Goal: Communication & Community: Answer question/provide support

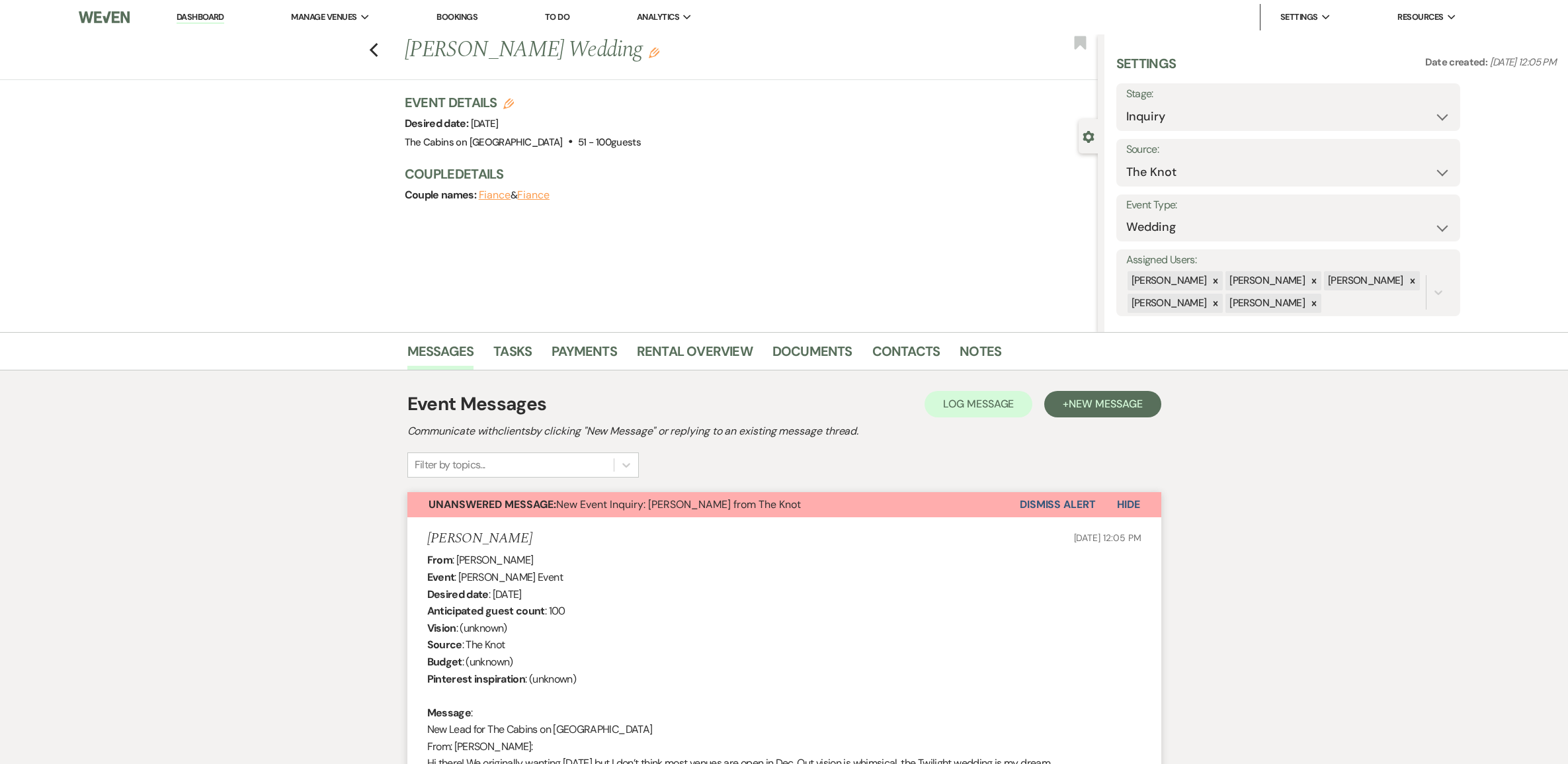
select select "2"
click at [220, 19] on link "Dashboard" at bounding box center [200, 17] width 48 height 12
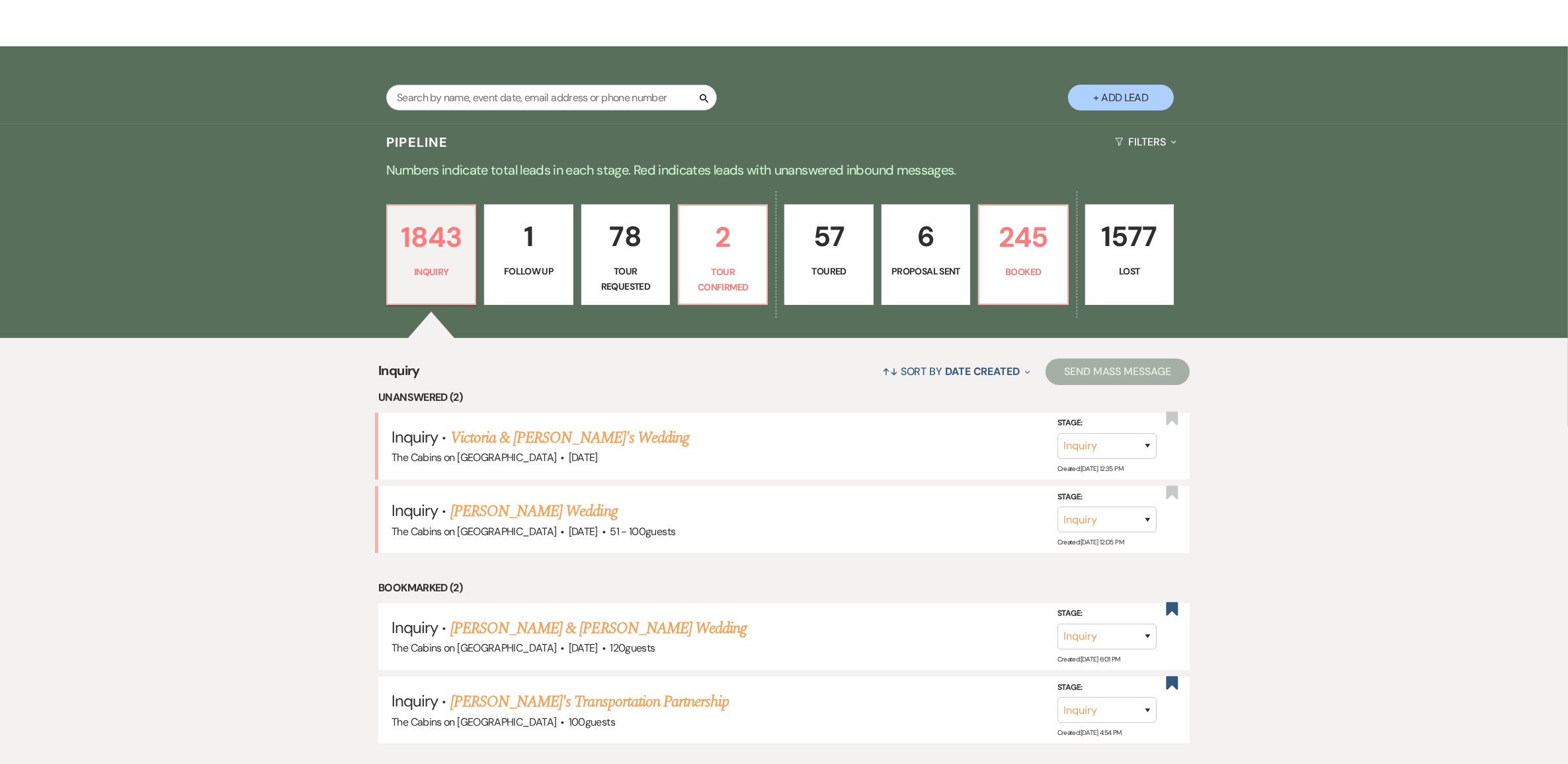
scroll to position [248, 0]
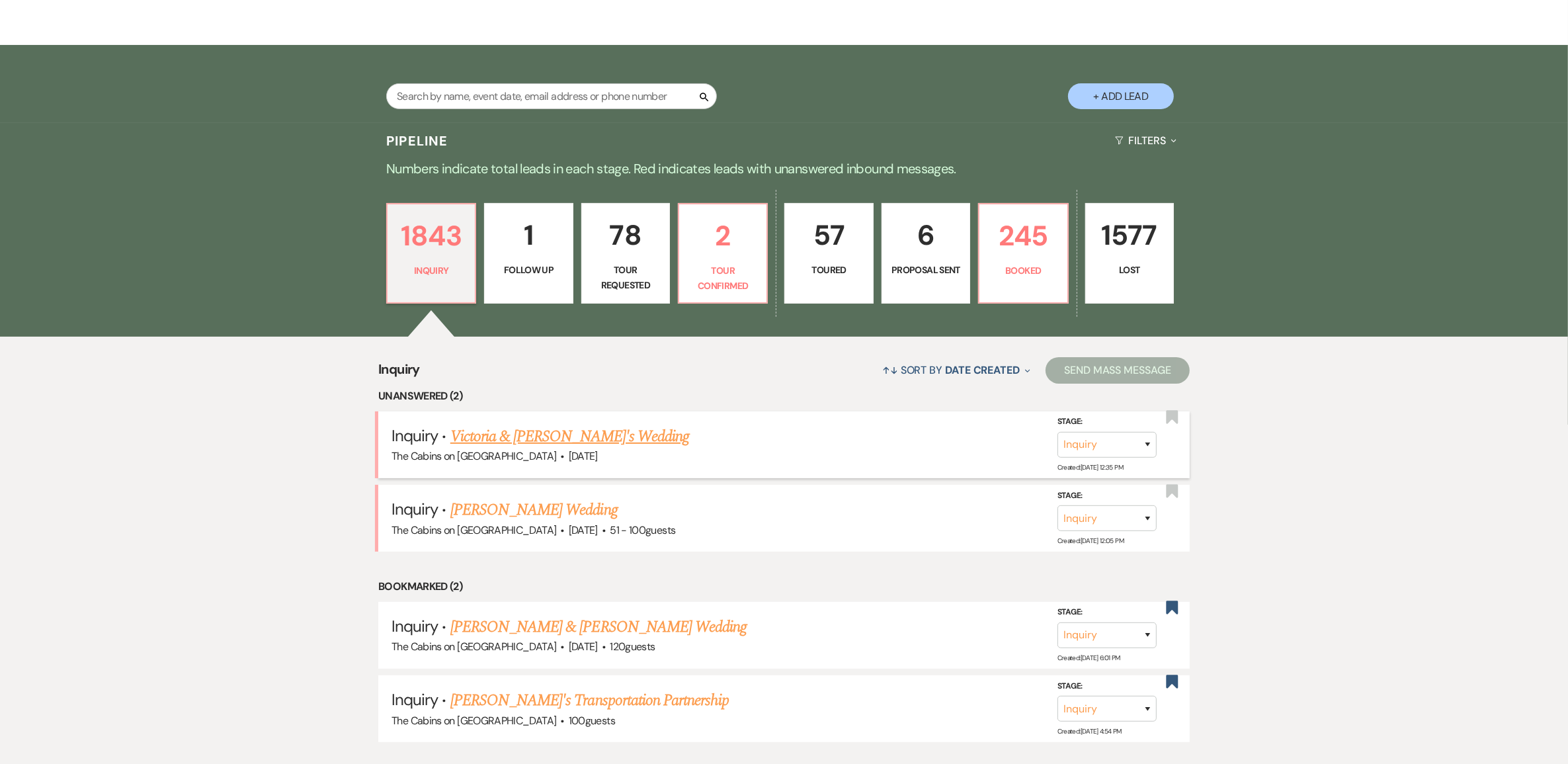
click at [529, 449] on link "Victoria & Daniel's Wedding" at bounding box center [570, 436] width 239 height 23
select select "5"
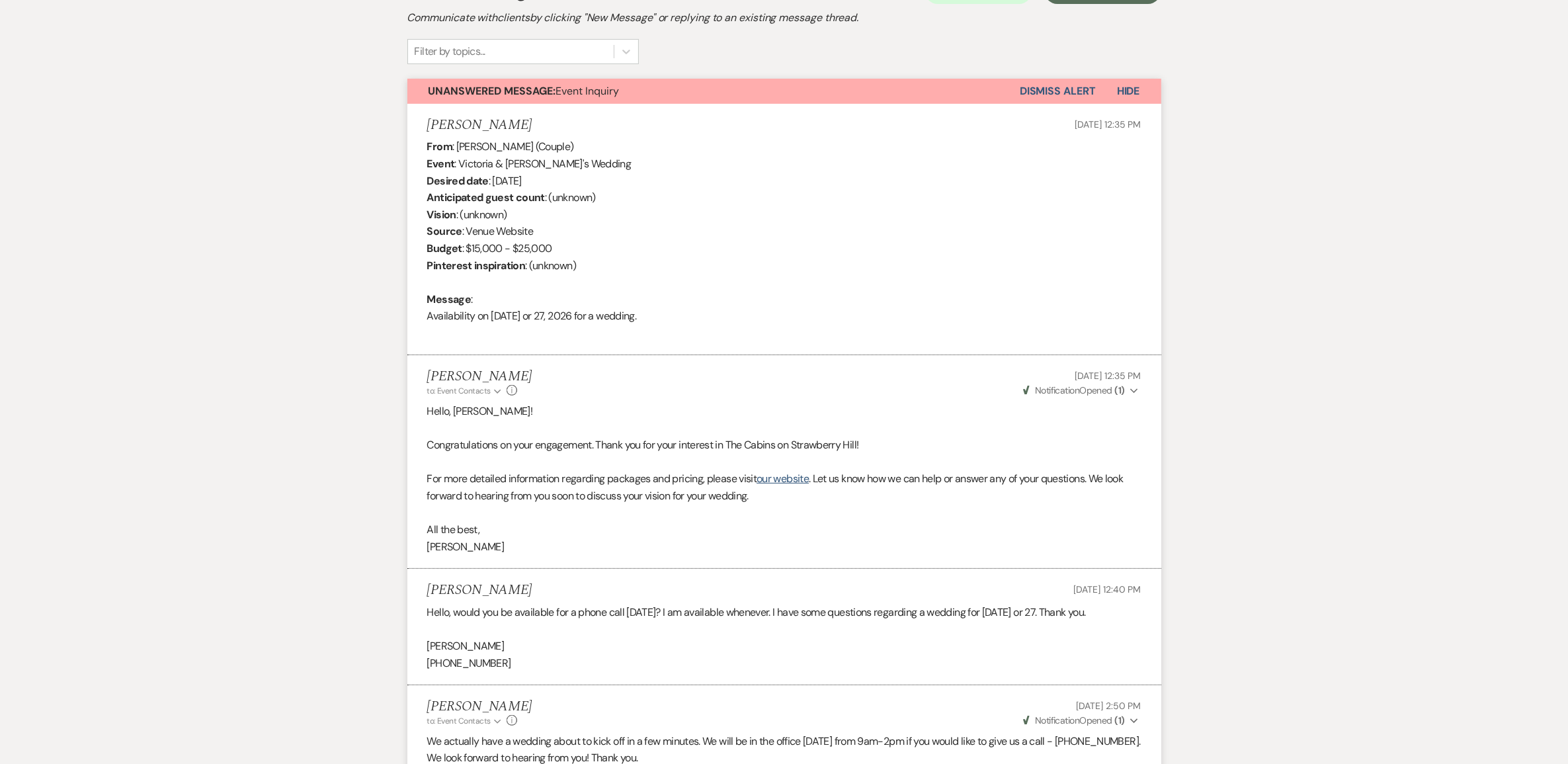
scroll to position [166, 0]
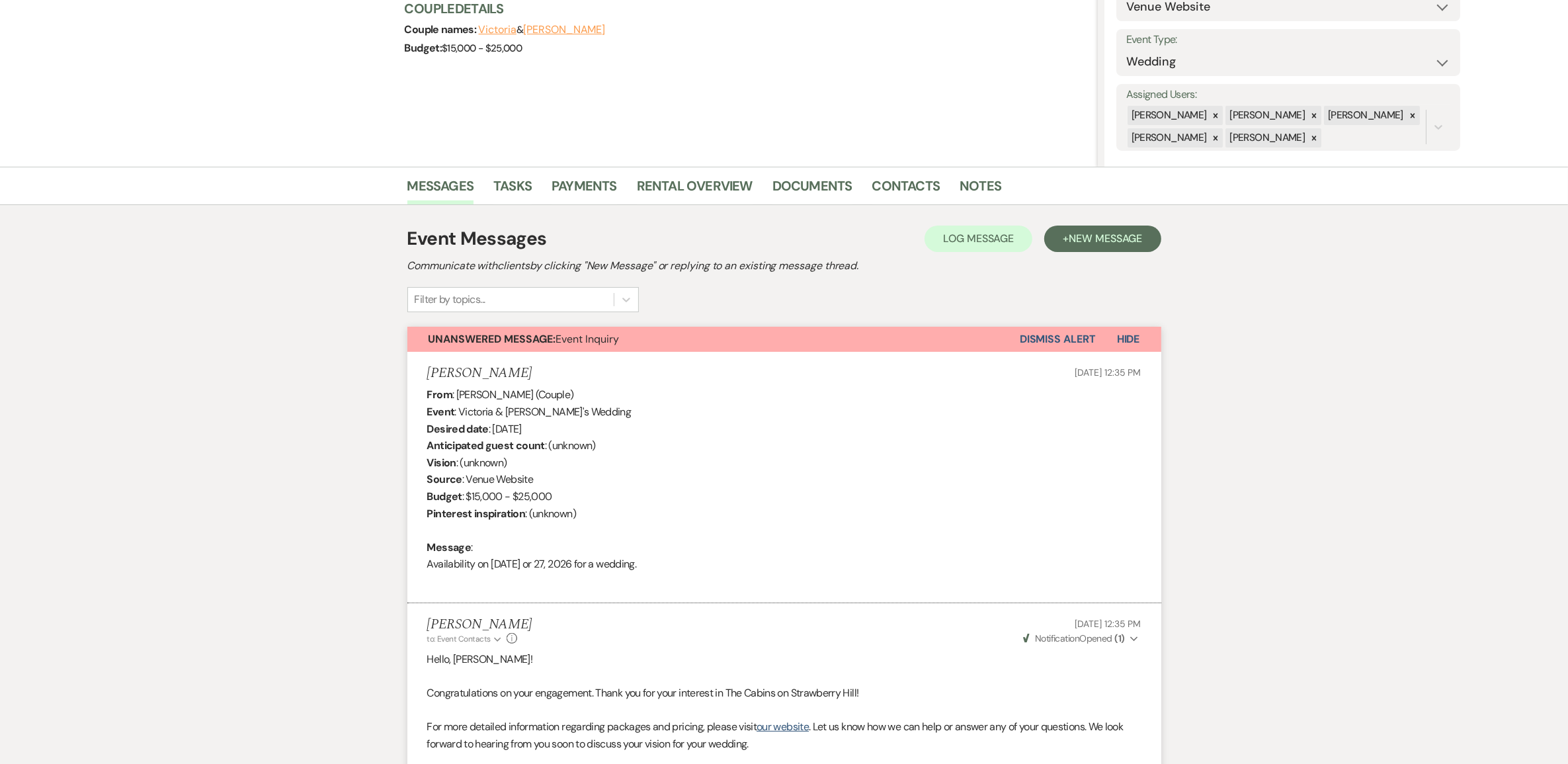
click at [1027, 352] on button "Dismiss Alert" at bounding box center [1057, 339] width 76 height 25
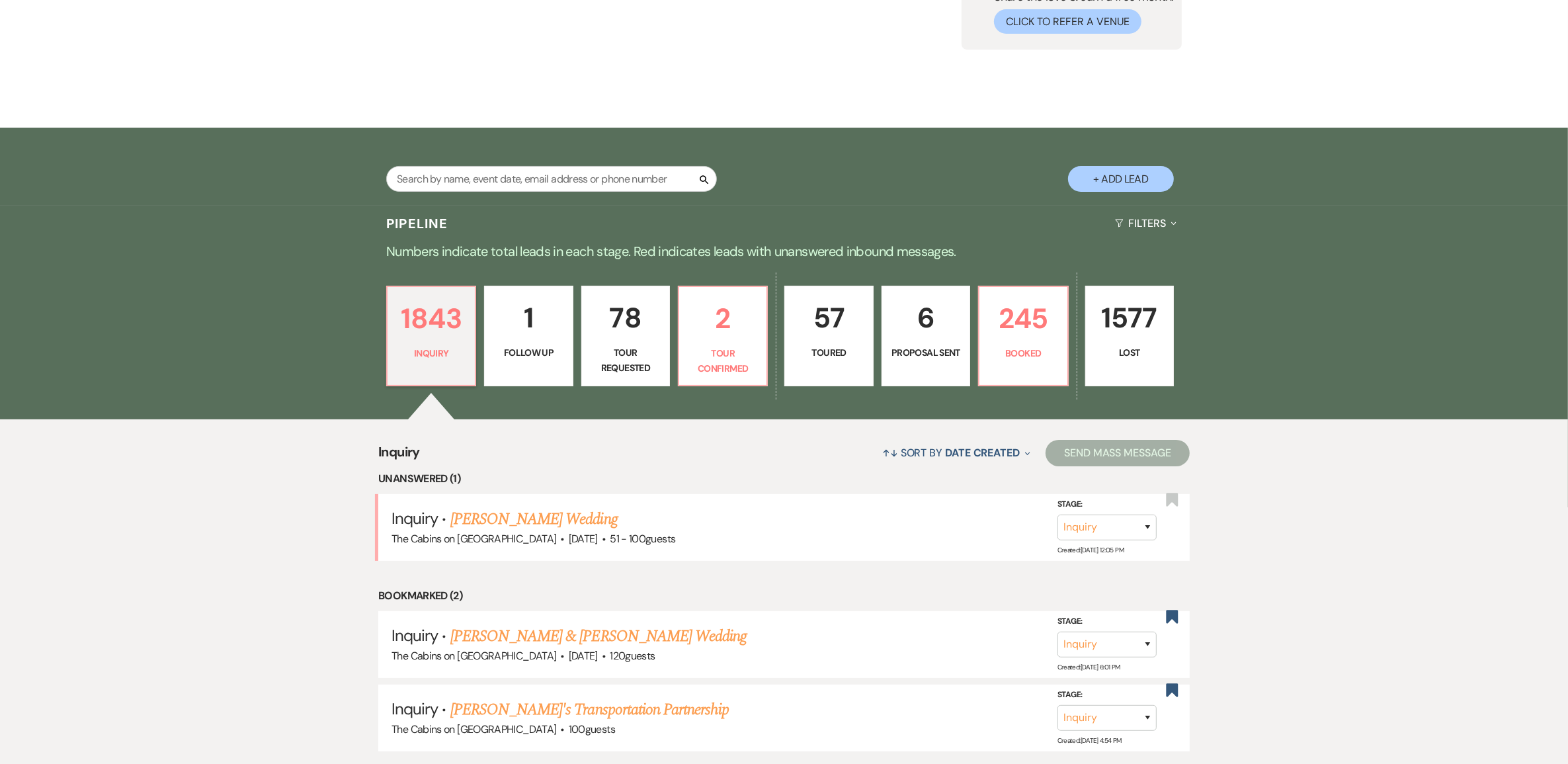
scroll to position [248, 0]
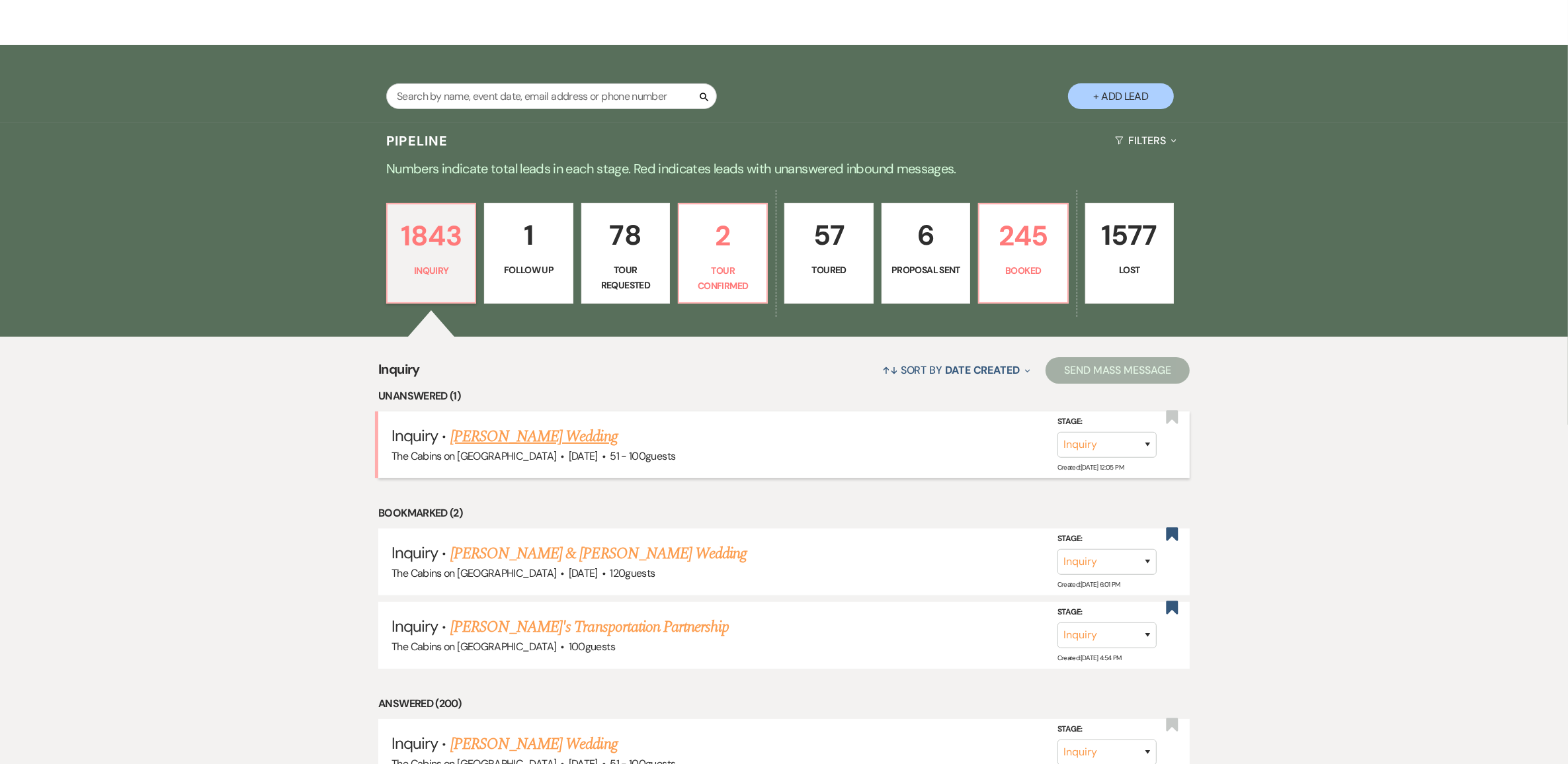
click at [540, 449] on link "Kimberly Gochee's Wedding" at bounding box center [534, 436] width 167 height 23
select select "2"
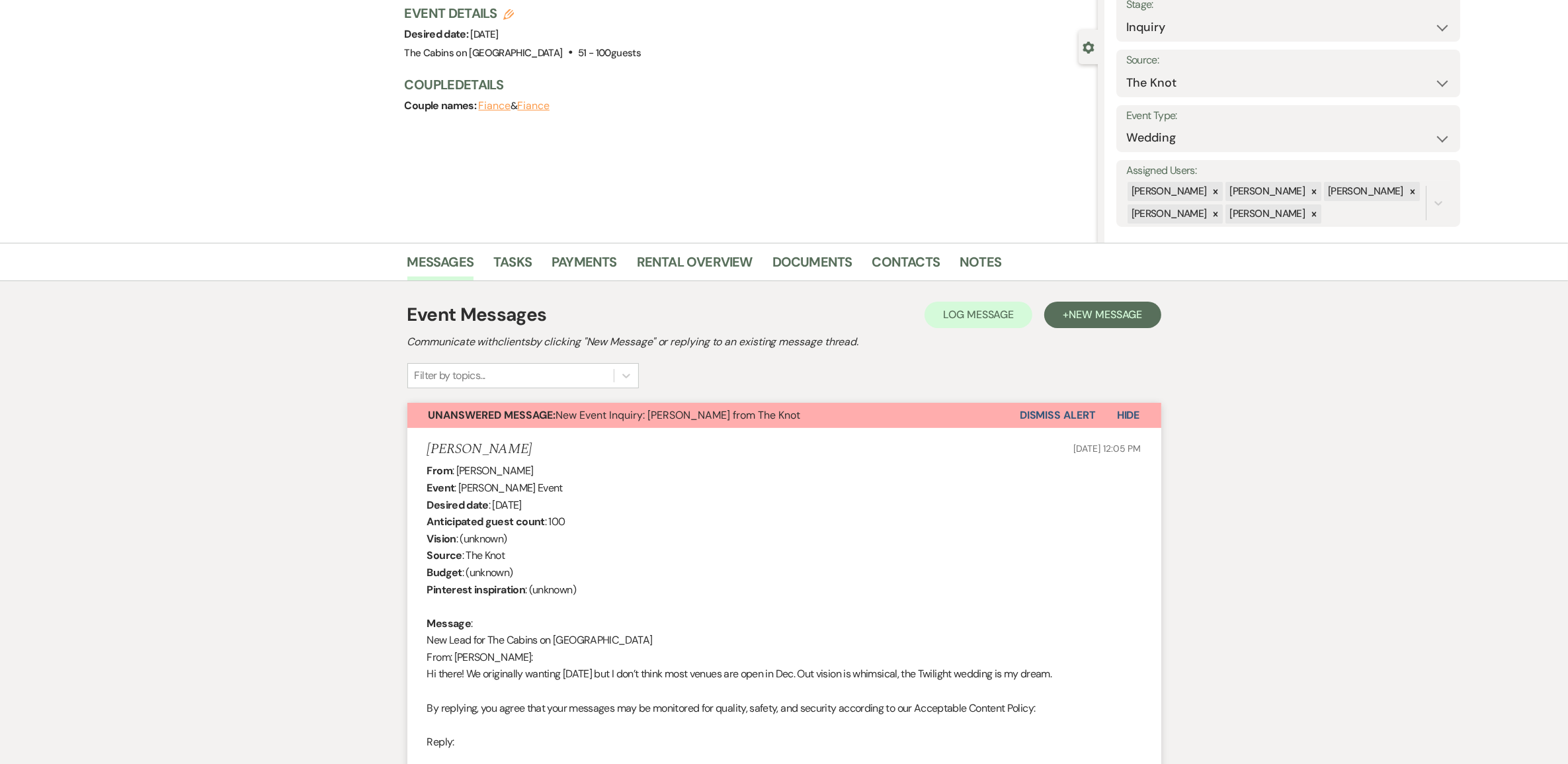
scroll to position [50, 0]
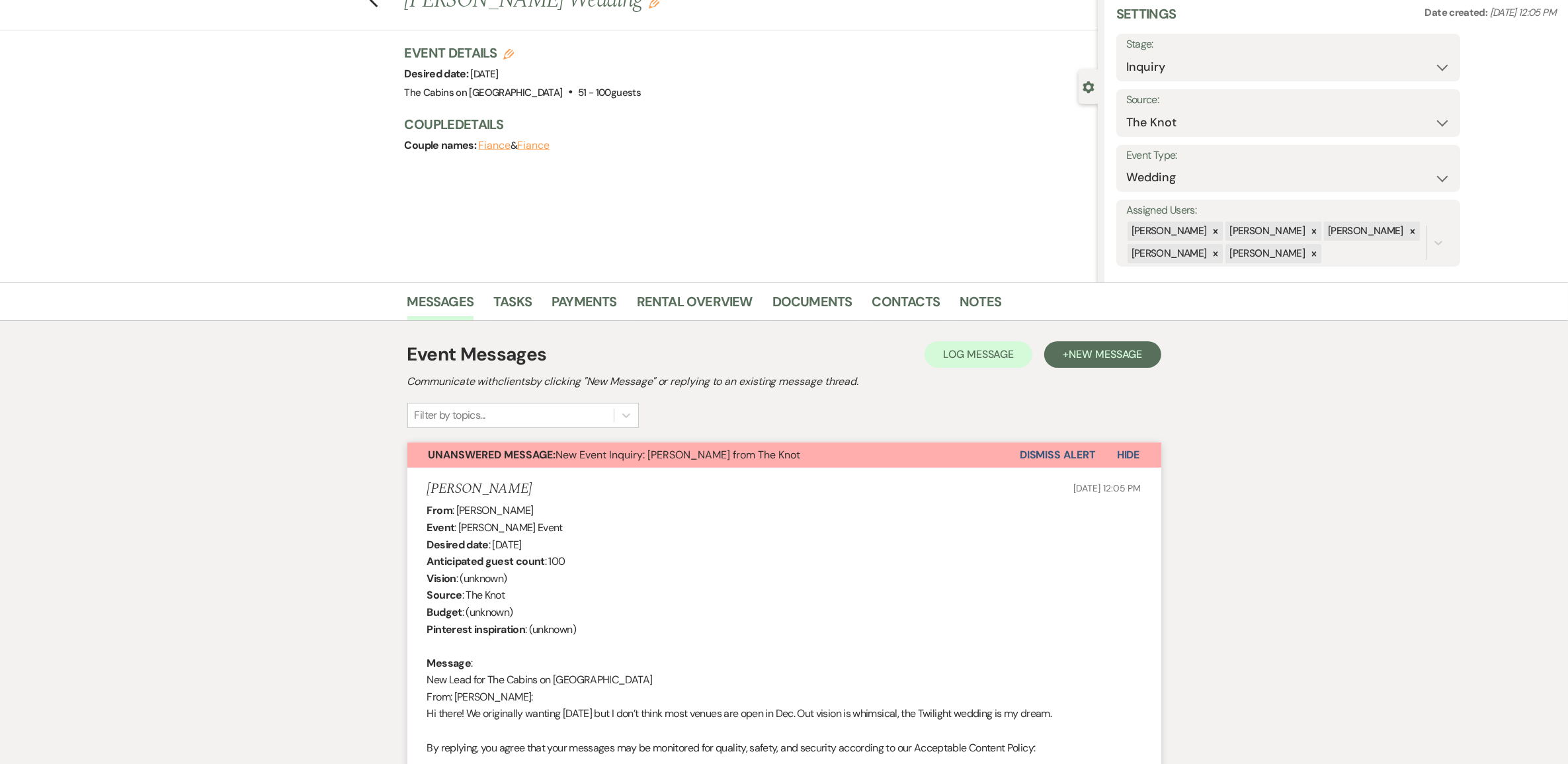
click at [1019, 467] on button "Dismiss Alert" at bounding box center [1057, 455] width 76 height 25
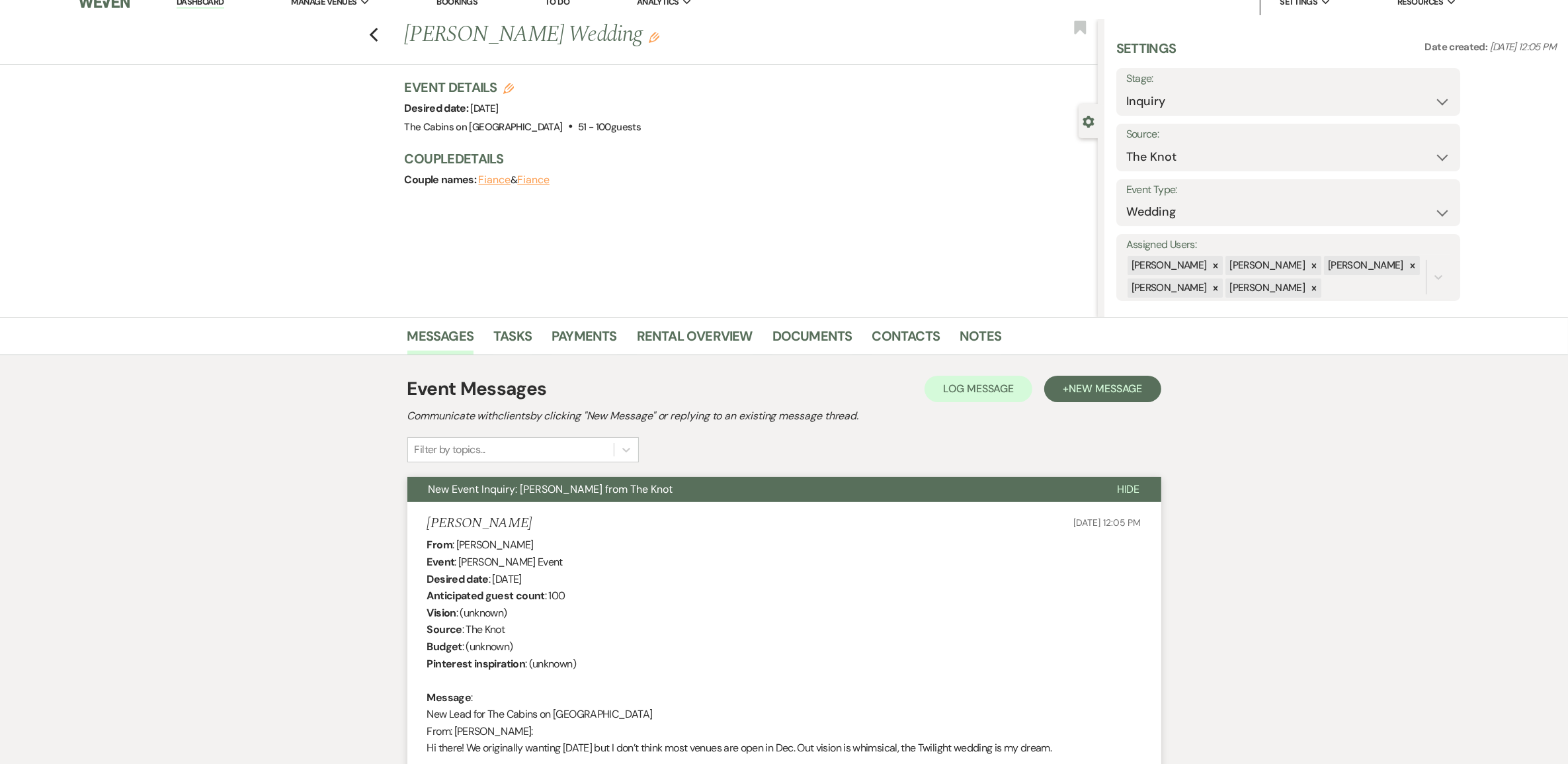
scroll to position [0, 0]
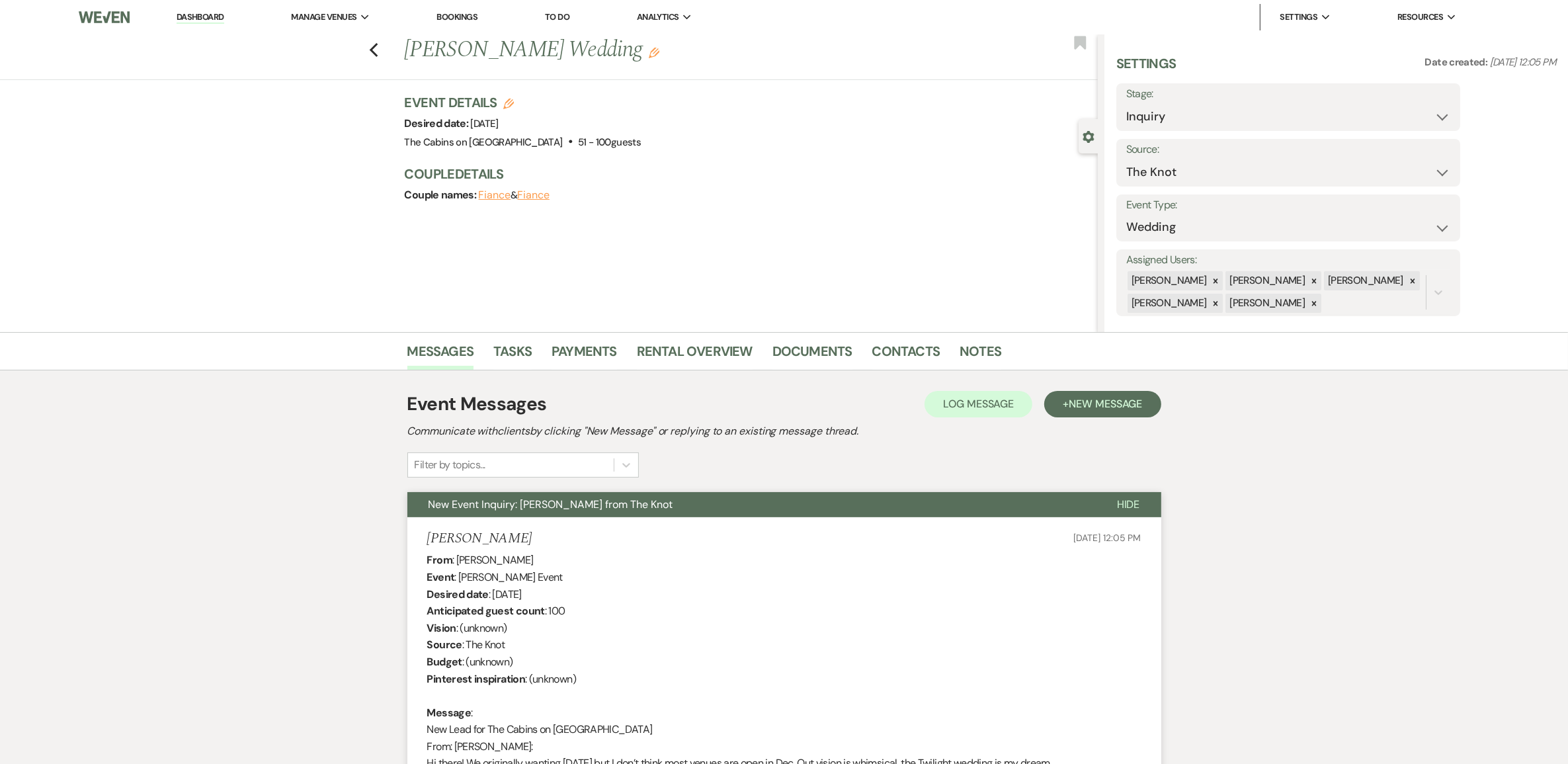
click at [212, 11] on link "Dashboard" at bounding box center [200, 17] width 48 height 12
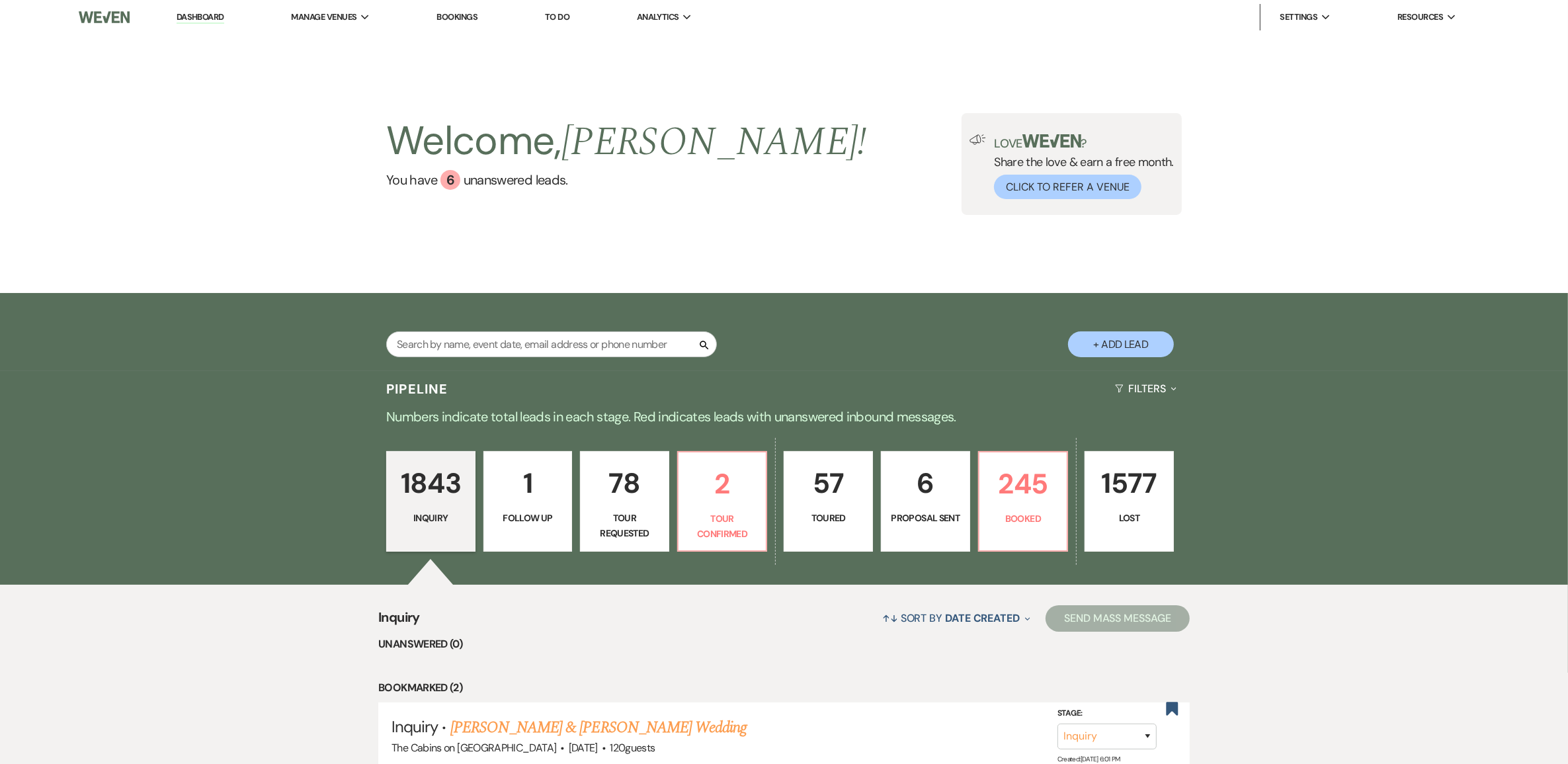
scroll to position [248, 0]
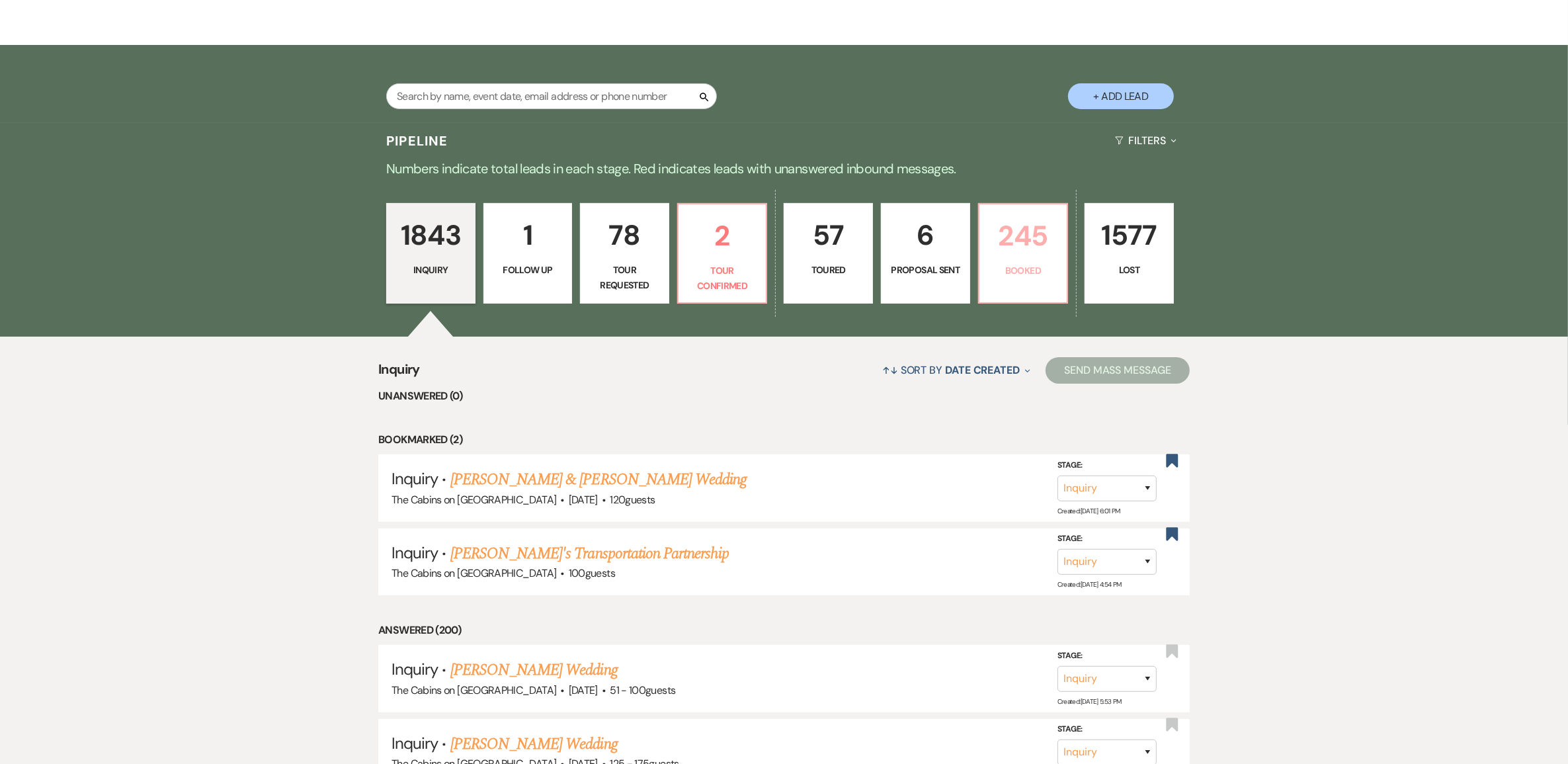
click at [1029, 277] on p "Booked" at bounding box center [1023, 270] width 72 height 14
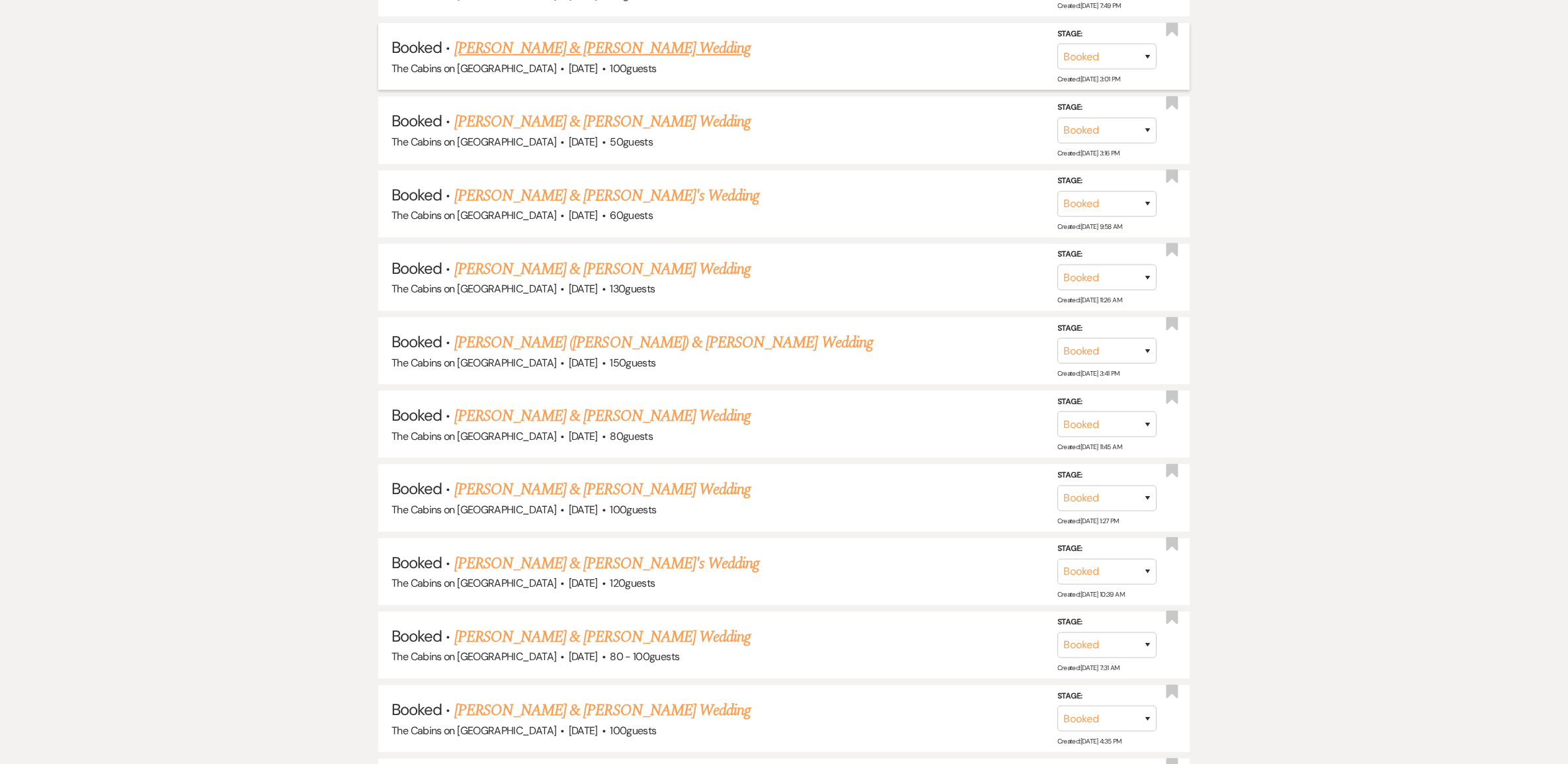
scroll to position [1322, 0]
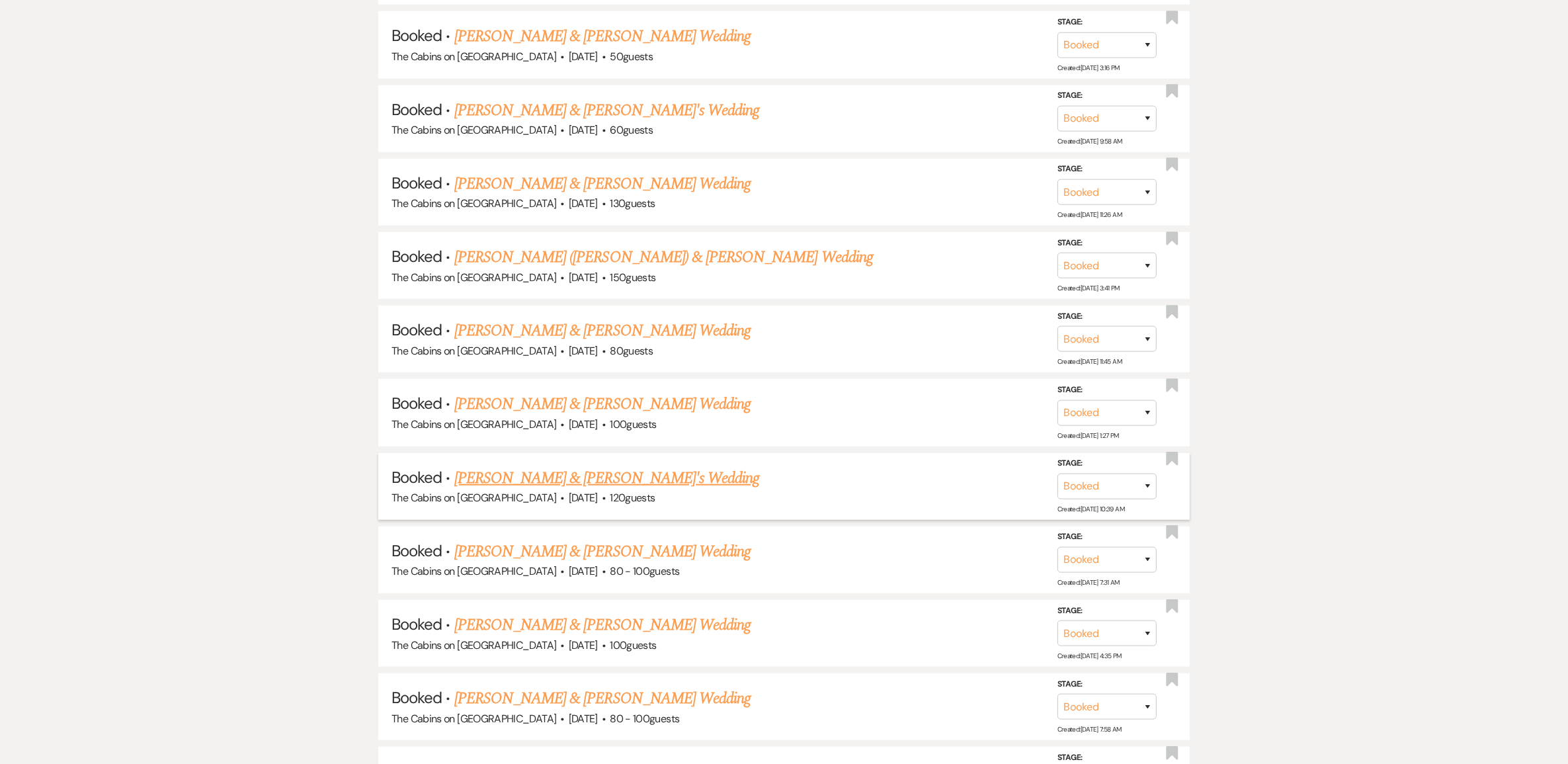
click at [570, 490] on link "[PERSON_NAME] & [PERSON_NAME]'s Wedding" at bounding box center [607, 478] width 306 height 23
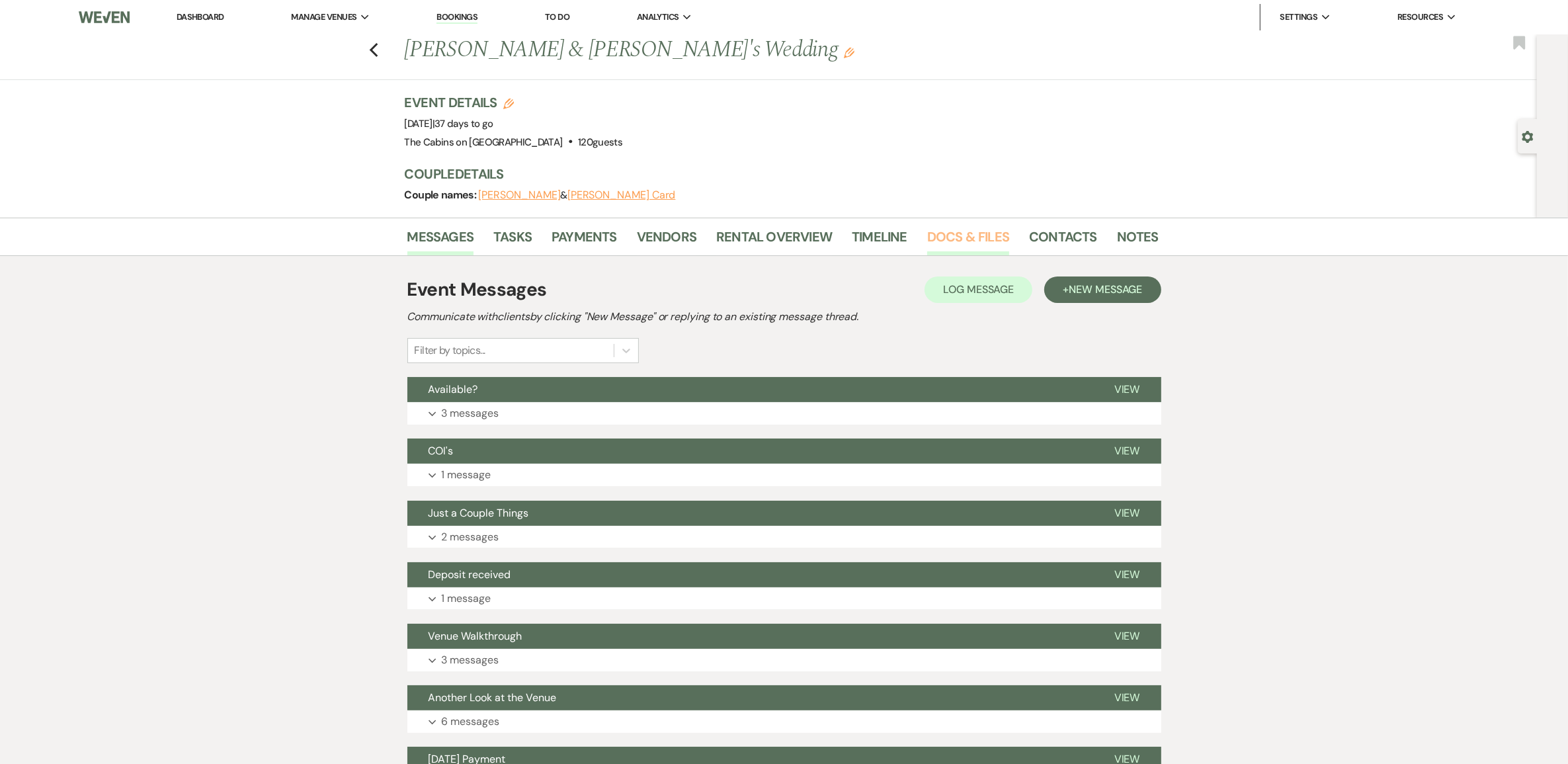
click at [945, 253] on link "Docs & Files" at bounding box center [968, 241] width 82 height 29
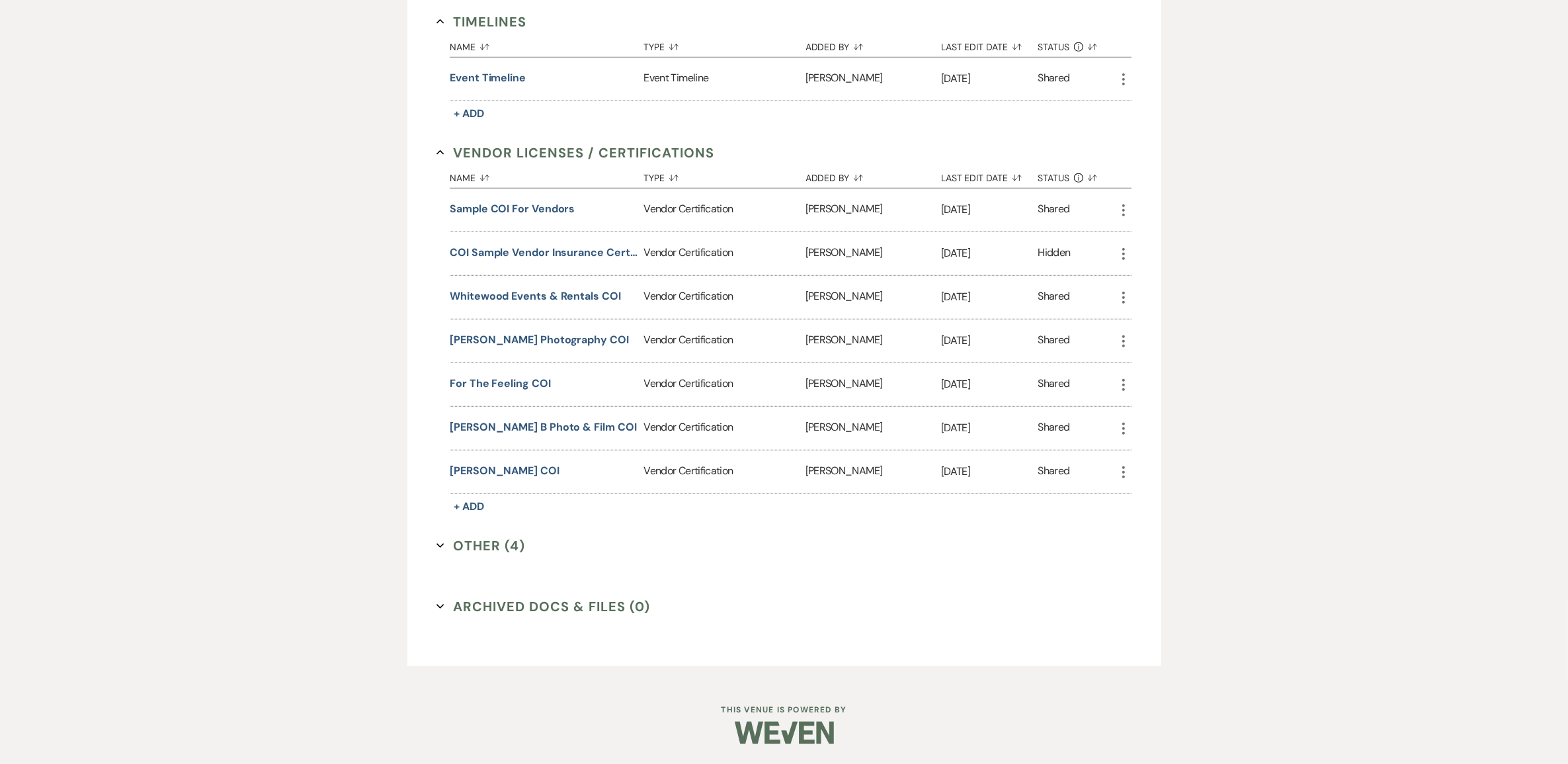
scroll to position [1240, 0]
click at [516, 556] on button "Other (4) Expand" at bounding box center [480, 545] width 88 height 20
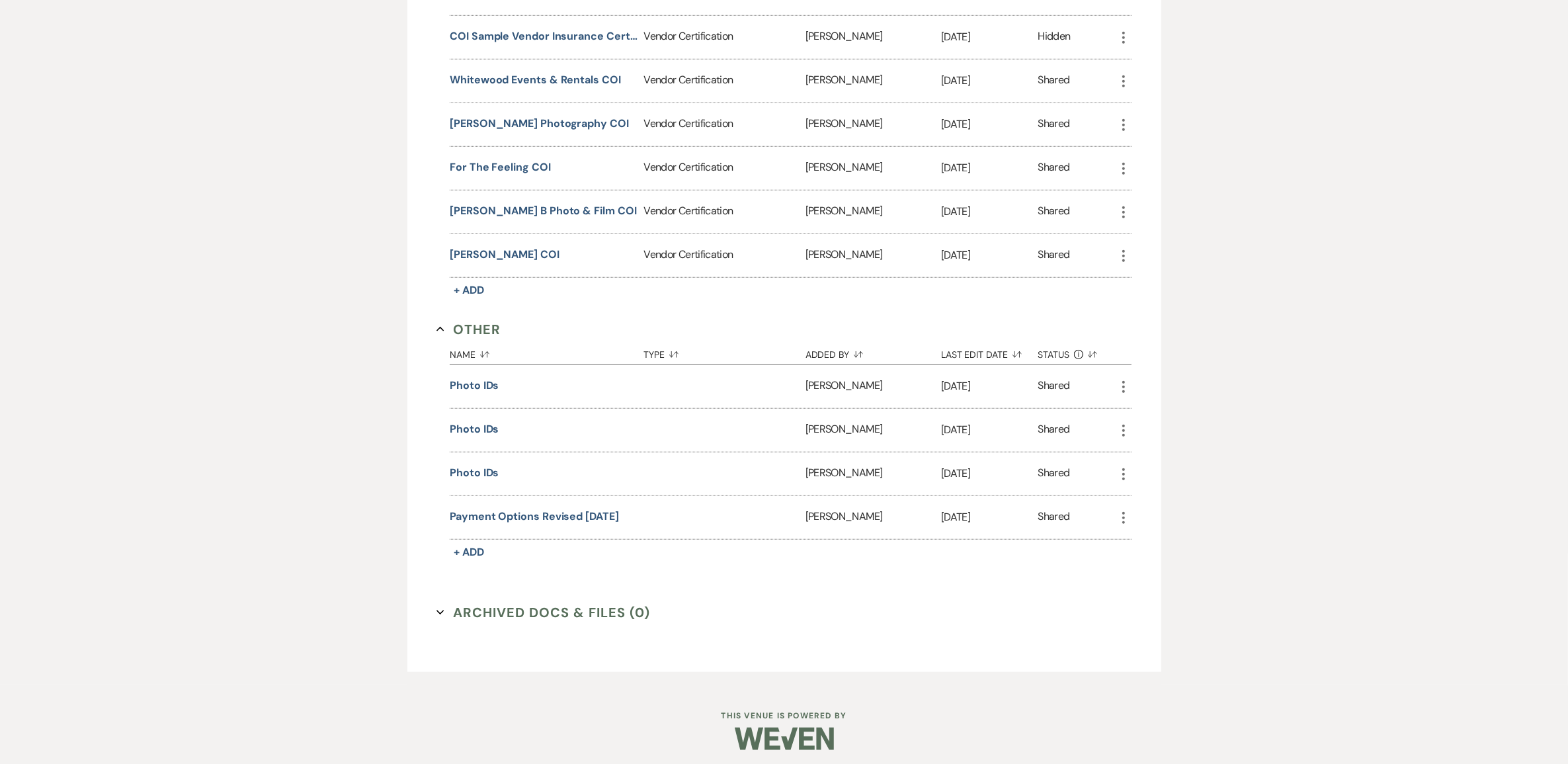
scroll to position [1322, 0]
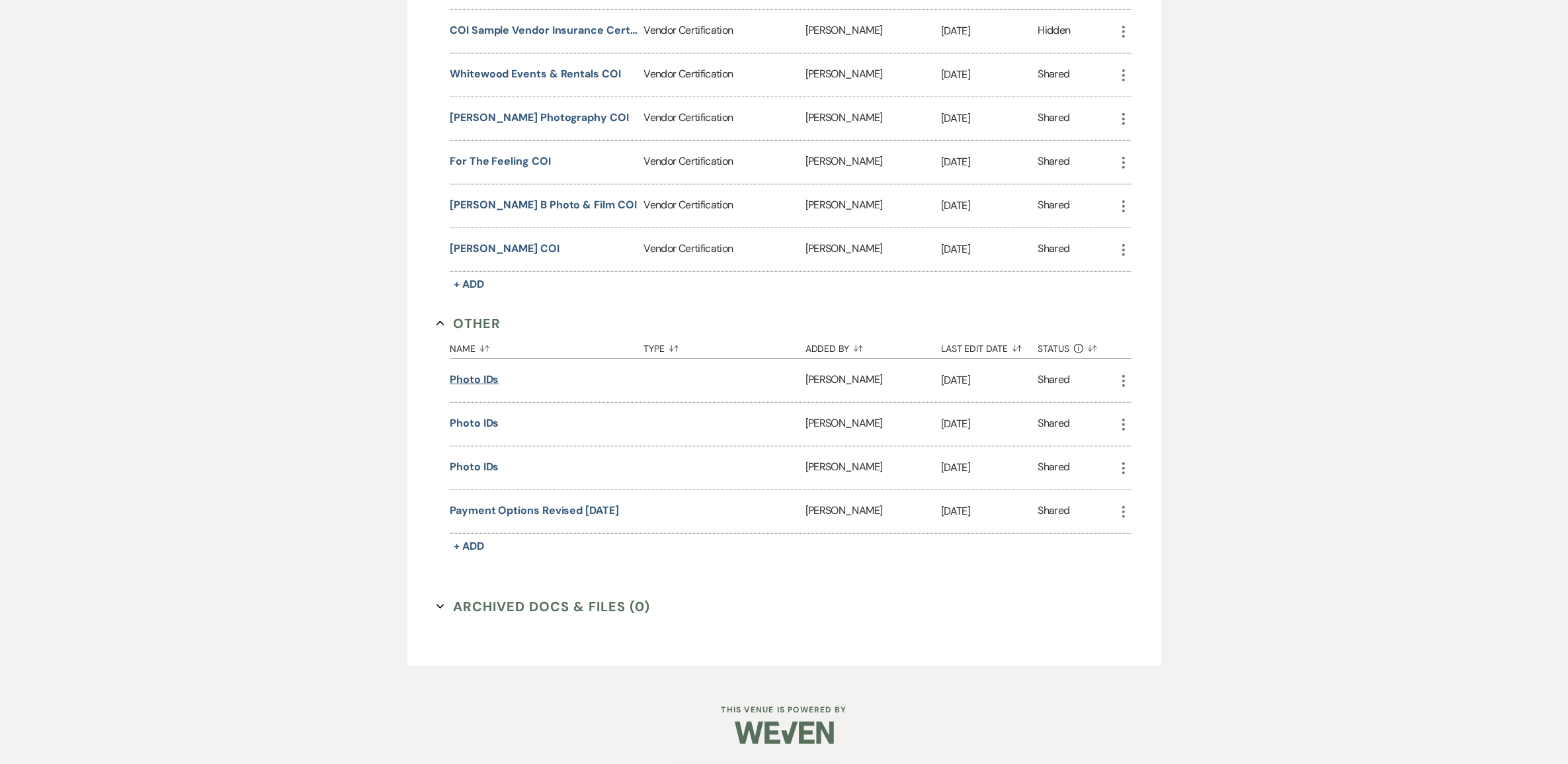
click at [484, 387] on button "Photo IDs" at bounding box center [474, 379] width 49 height 16
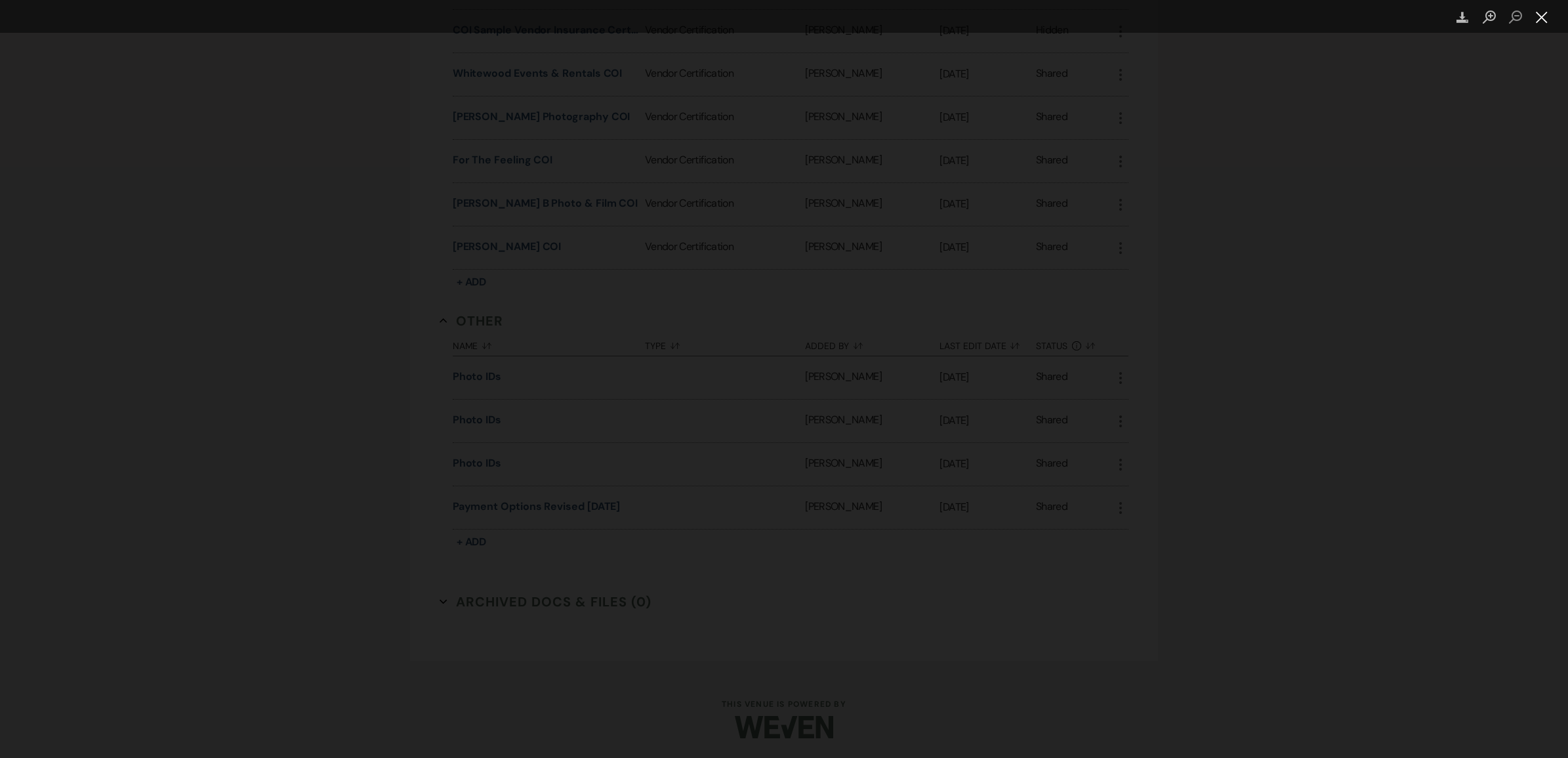
click at [1545, 12] on button "Close lightbox" at bounding box center [1542, 18] width 26 height 23
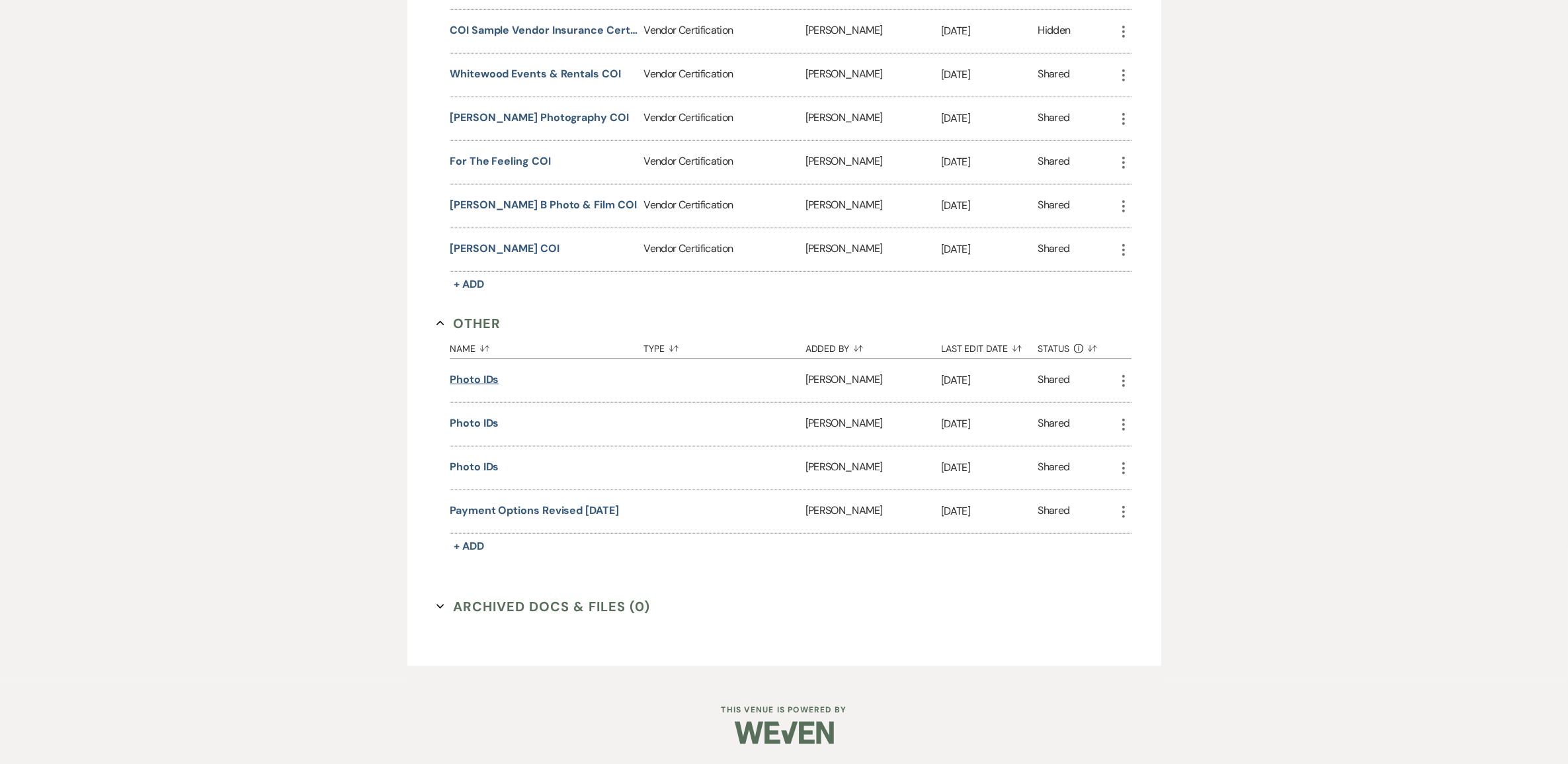
click at [498, 387] on button "Photo IDs" at bounding box center [474, 379] width 49 height 16
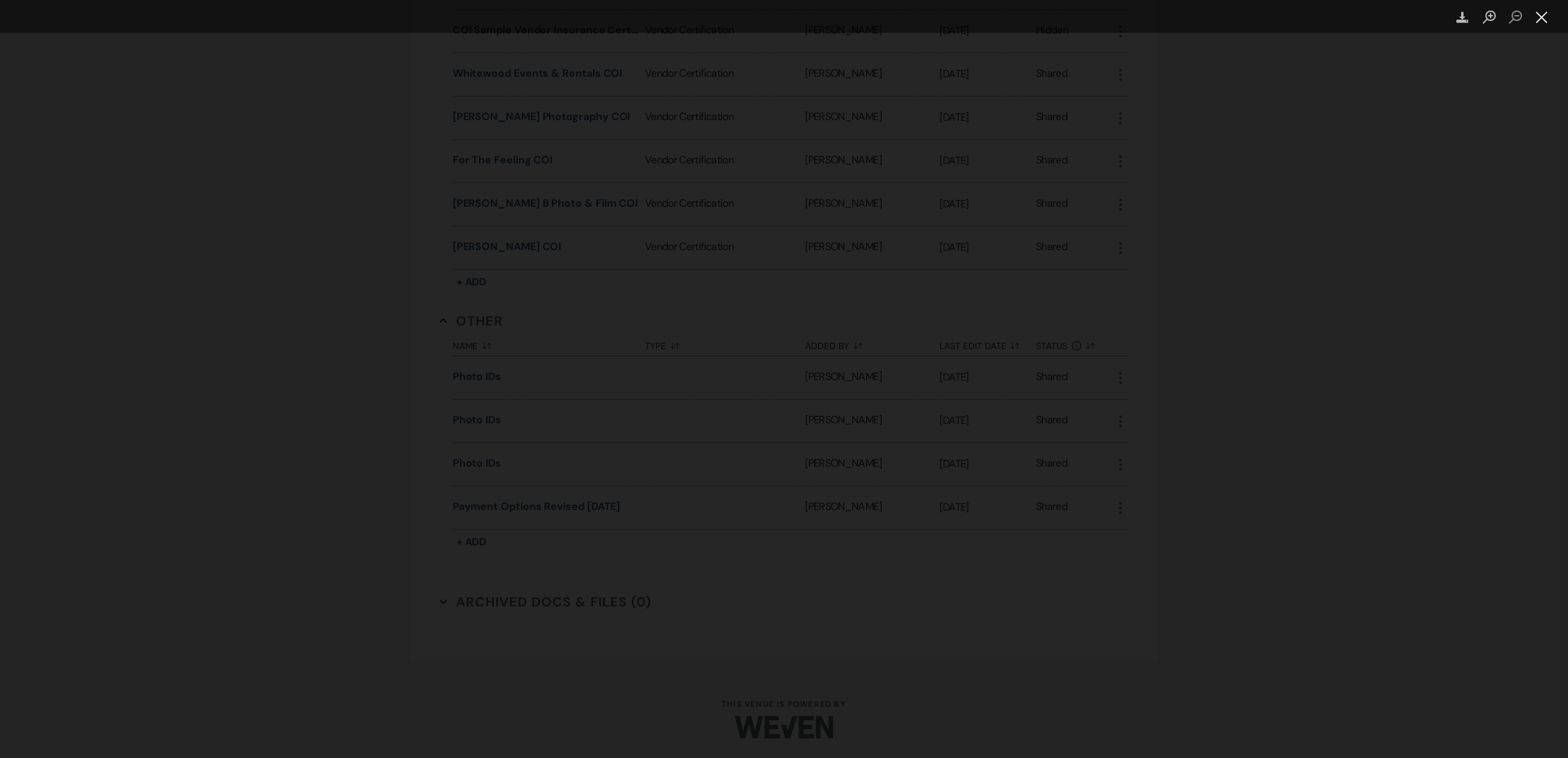
click at [1545, 20] on button "Close lightbox" at bounding box center [1542, 18] width 26 height 23
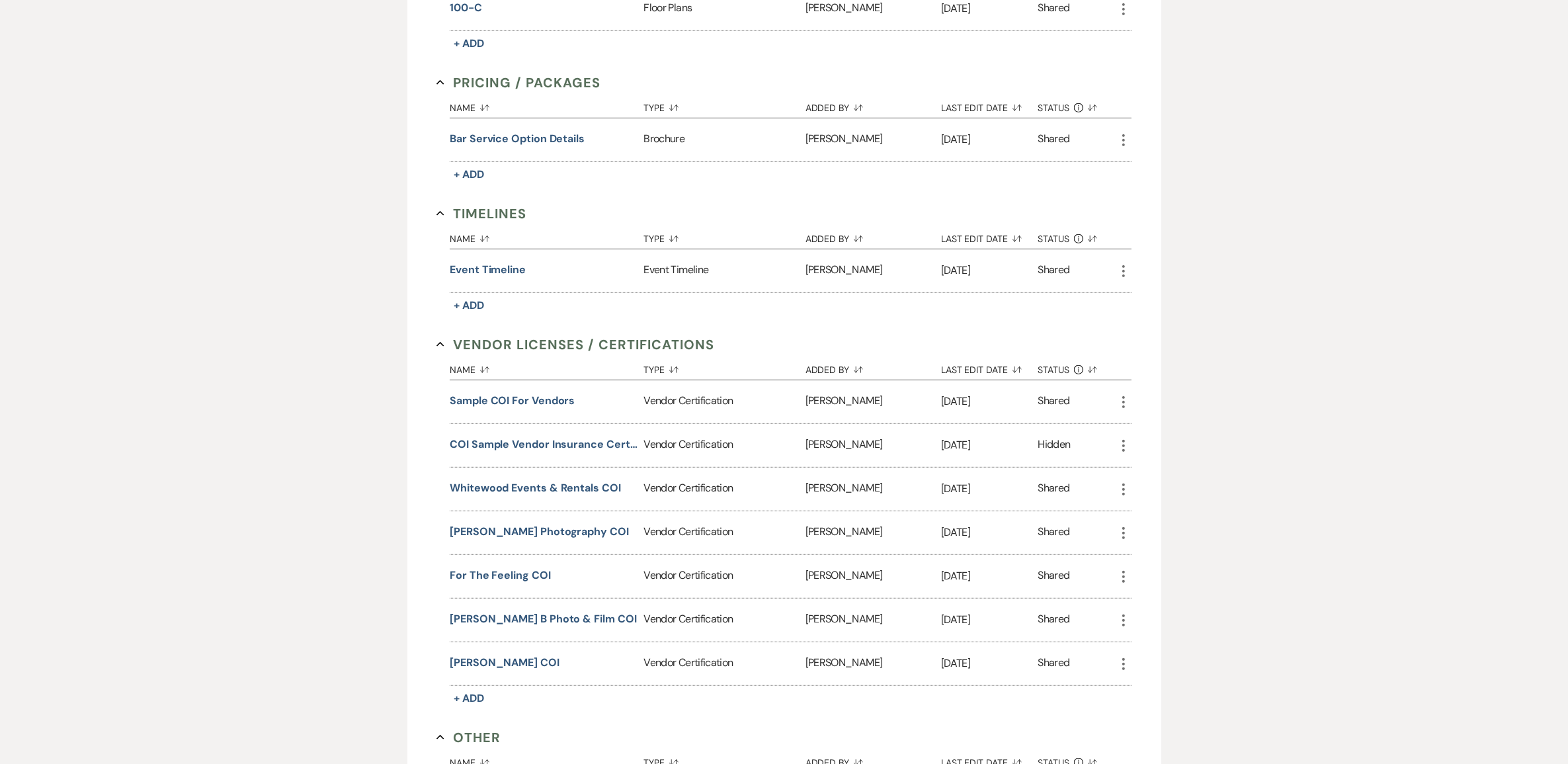
scroll to position [909, 0]
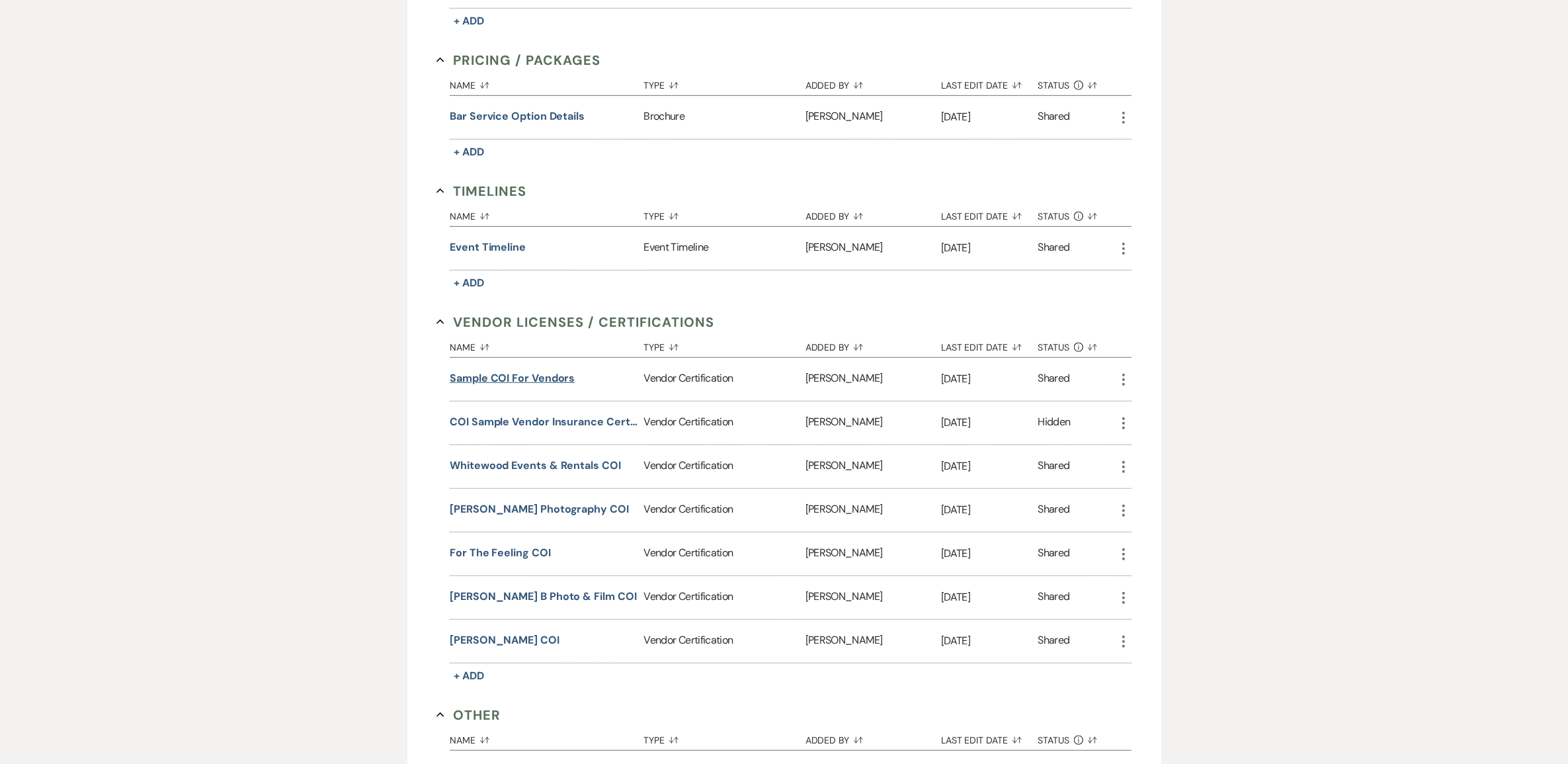
click at [540, 386] on button "Sample COI for Vendors" at bounding box center [512, 378] width 125 height 16
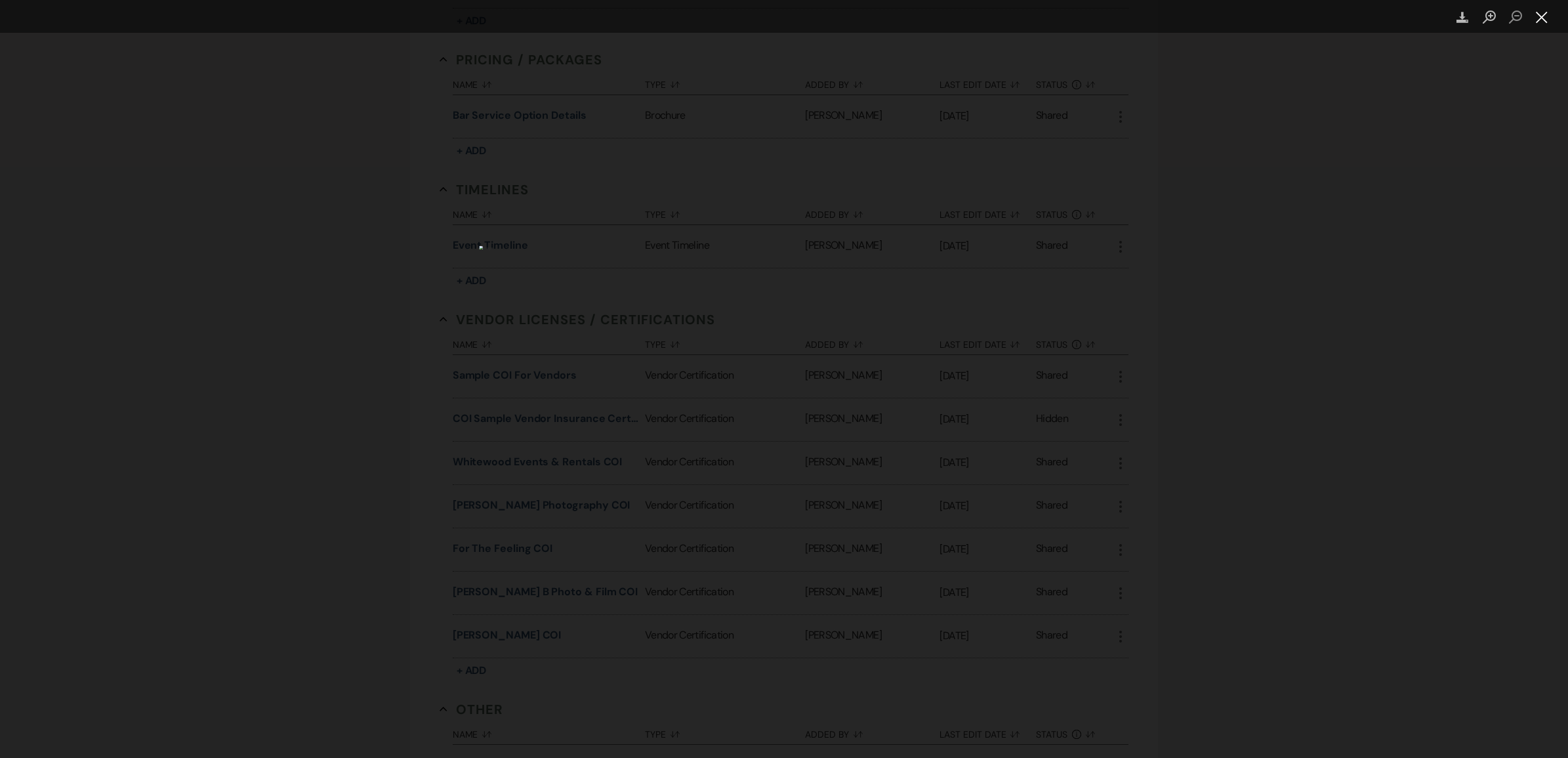
click at [1535, 18] on button "Close lightbox" at bounding box center [1542, 18] width 26 height 23
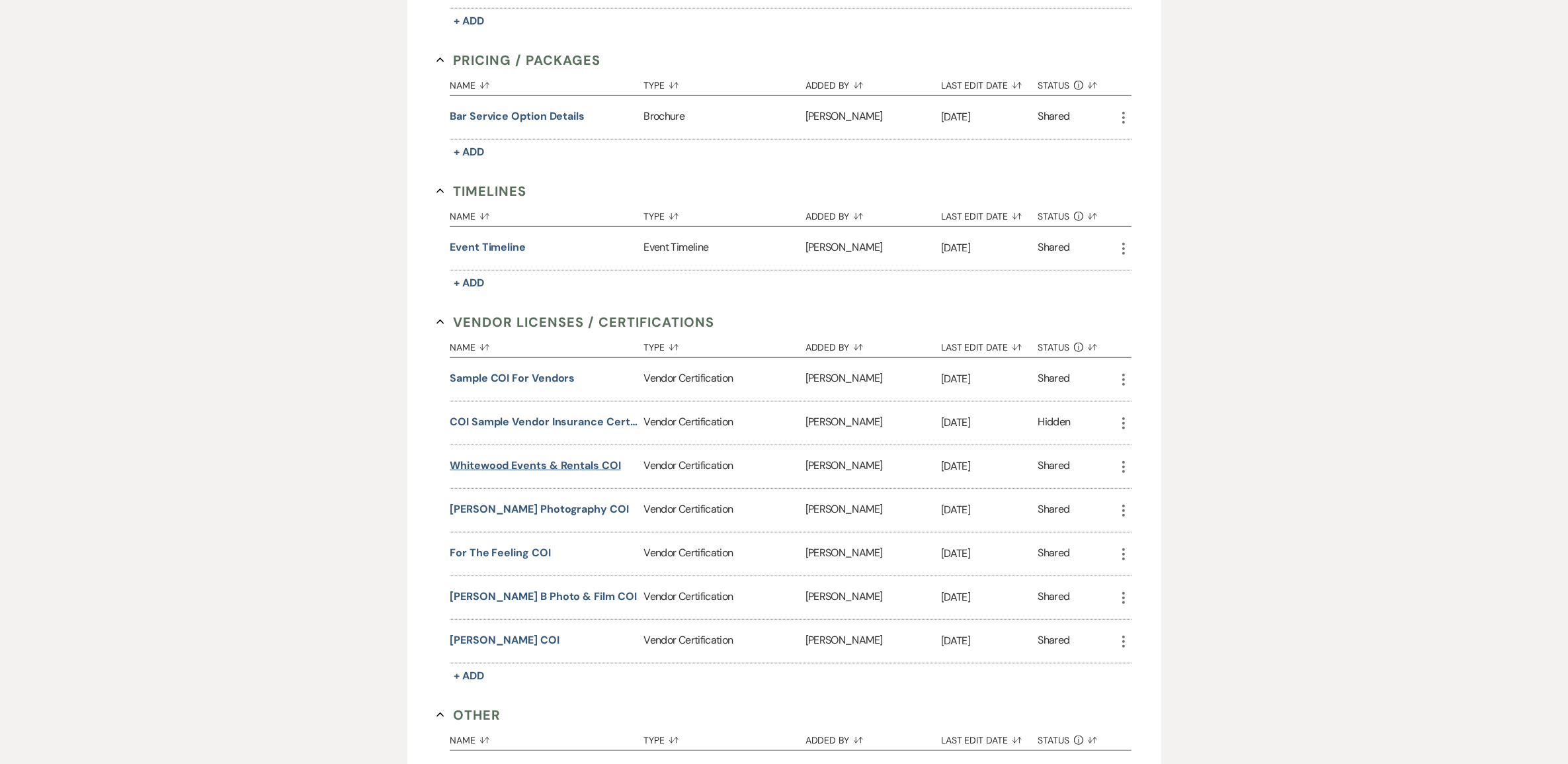
click at [513, 473] on button "Whitewood Events & Rentals COI" at bounding box center [536, 465] width 171 height 16
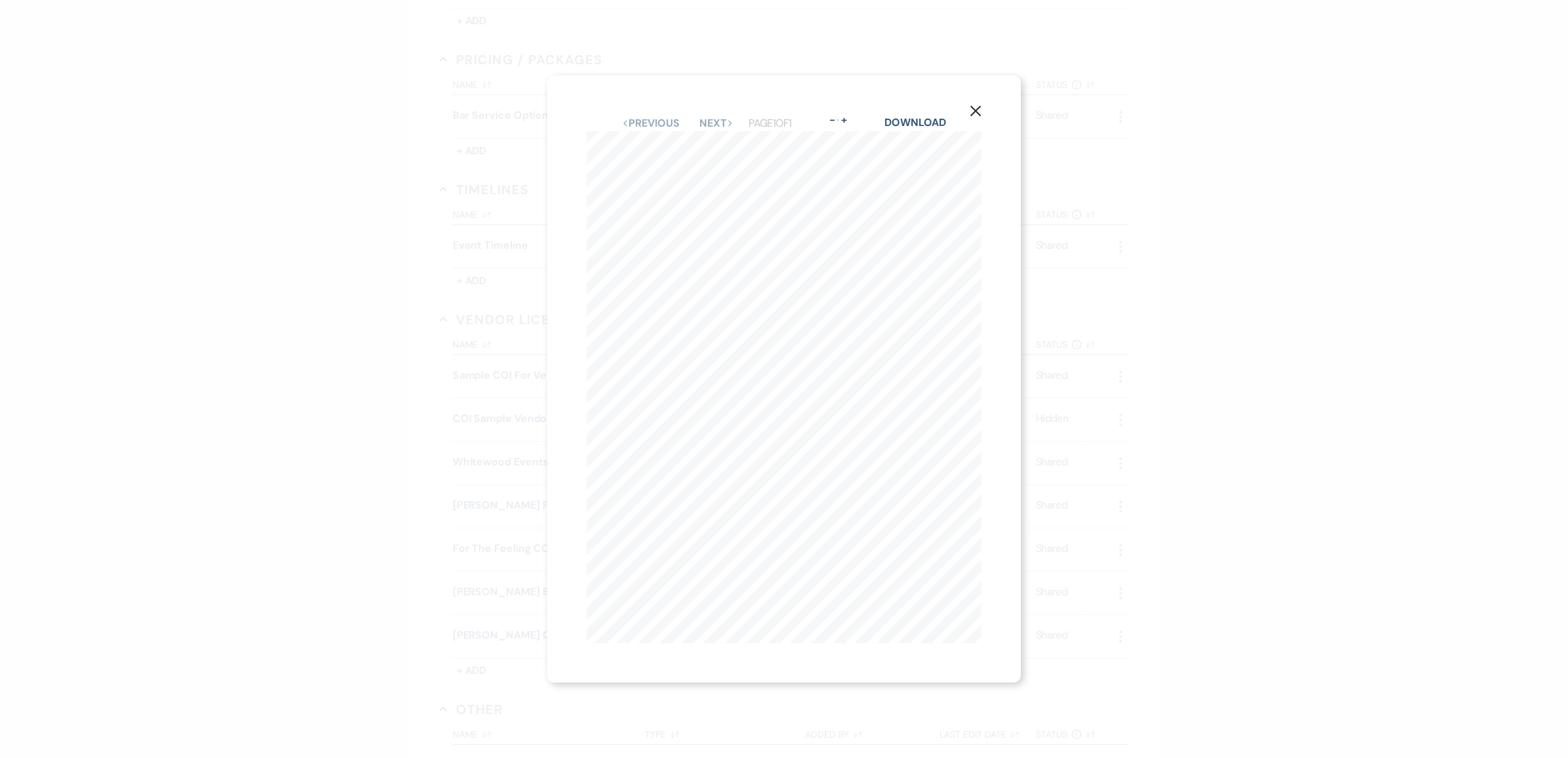
click at [974, 105] on icon "X" at bounding box center [975, 110] width 12 height 12
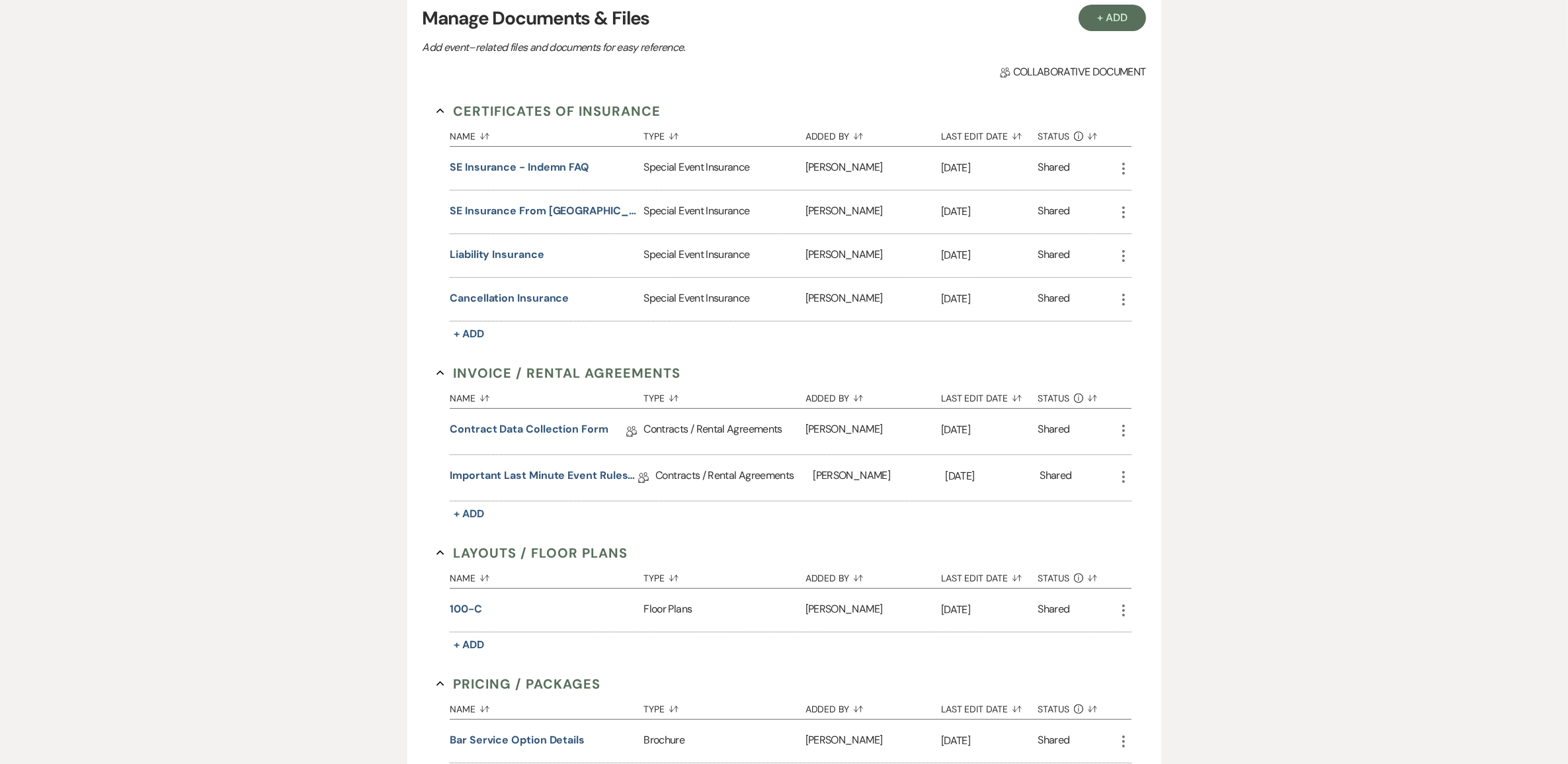
scroll to position [166, 0]
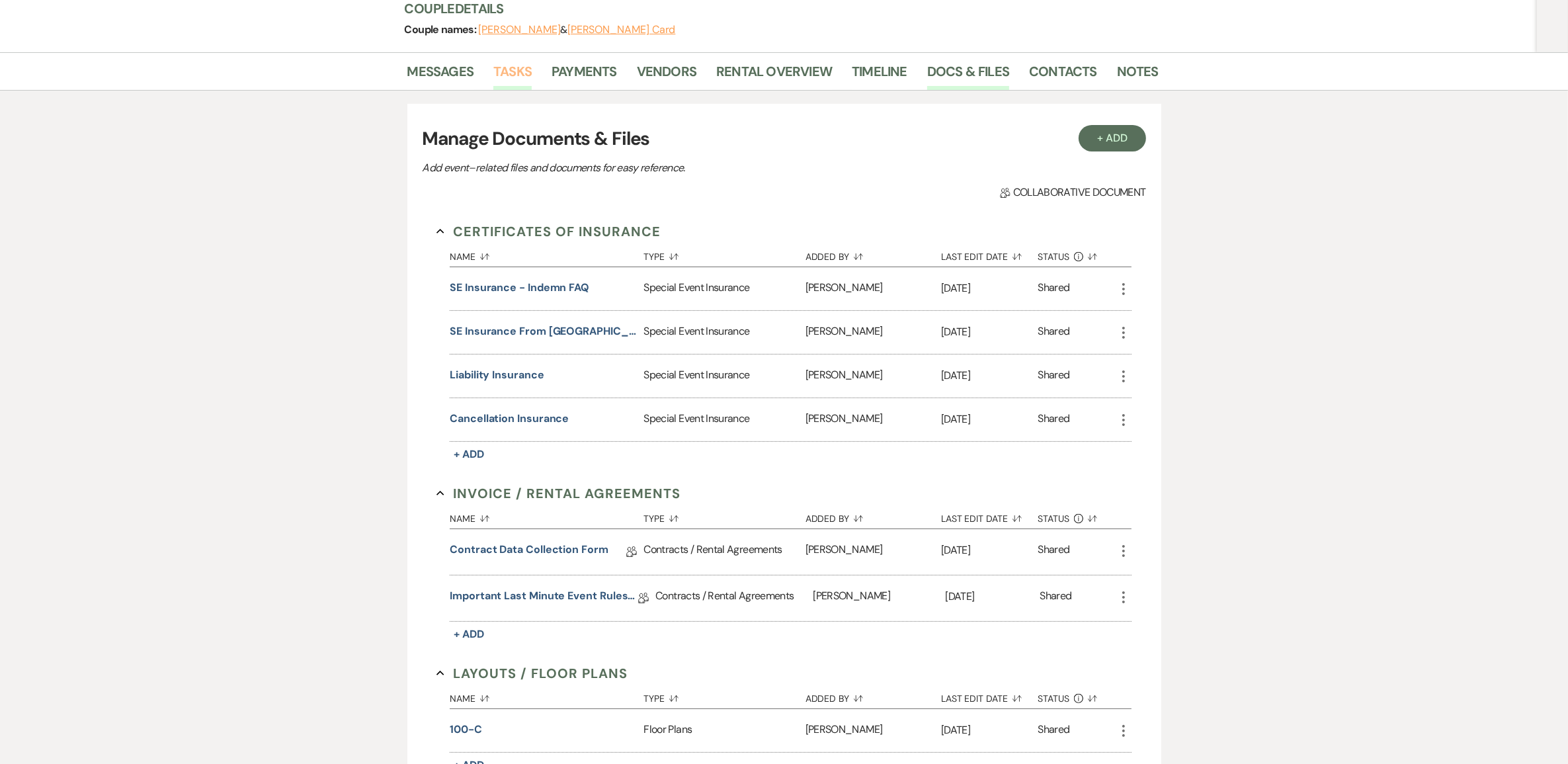
click at [511, 90] on link "Tasks" at bounding box center [513, 75] width 39 height 29
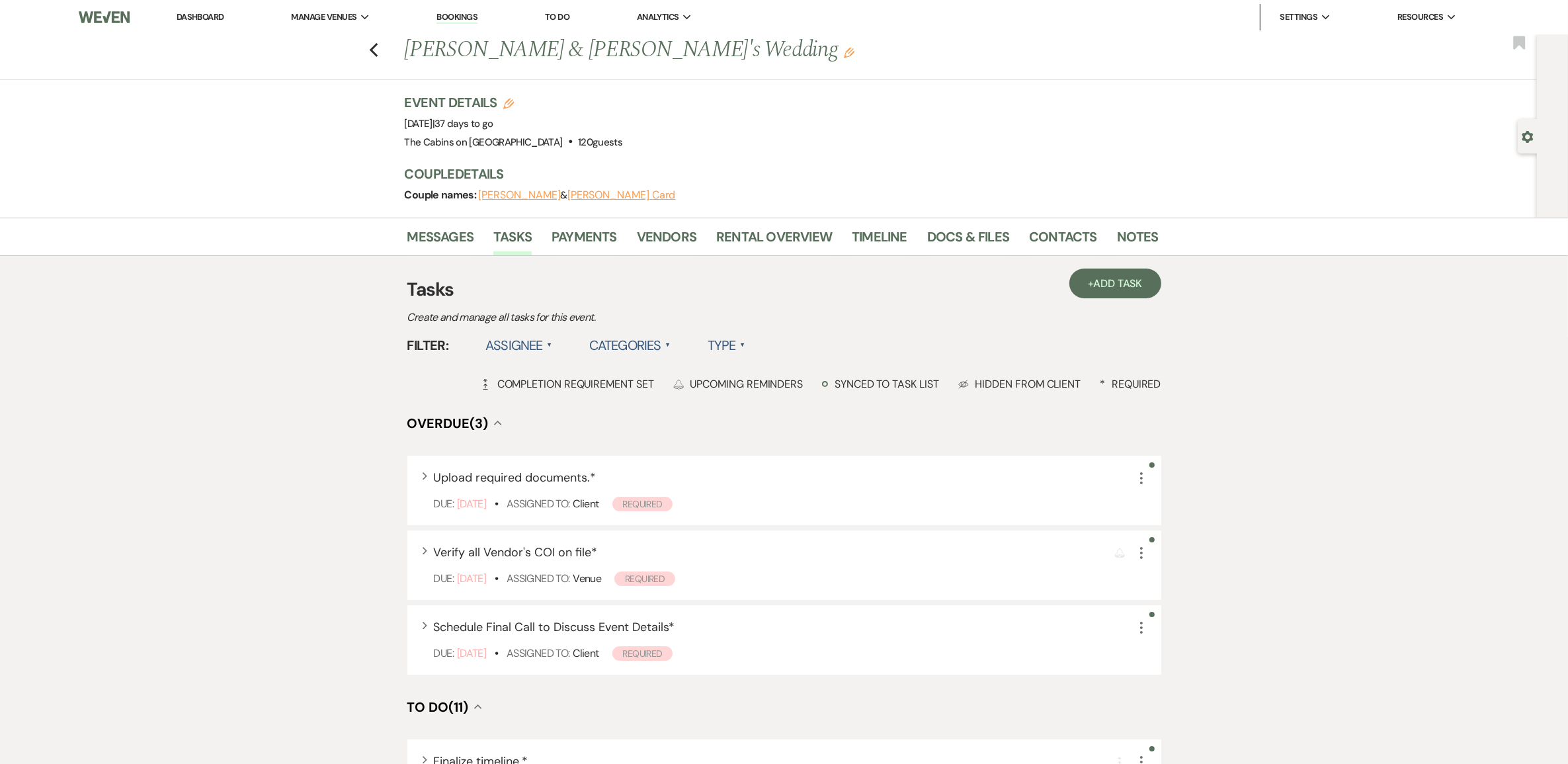
click at [745, 357] on label "Type ▲" at bounding box center [726, 345] width 38 height 23
click at [789, 387] on li "Required tasks" at bounding box center [774, 372] width 133 height 30
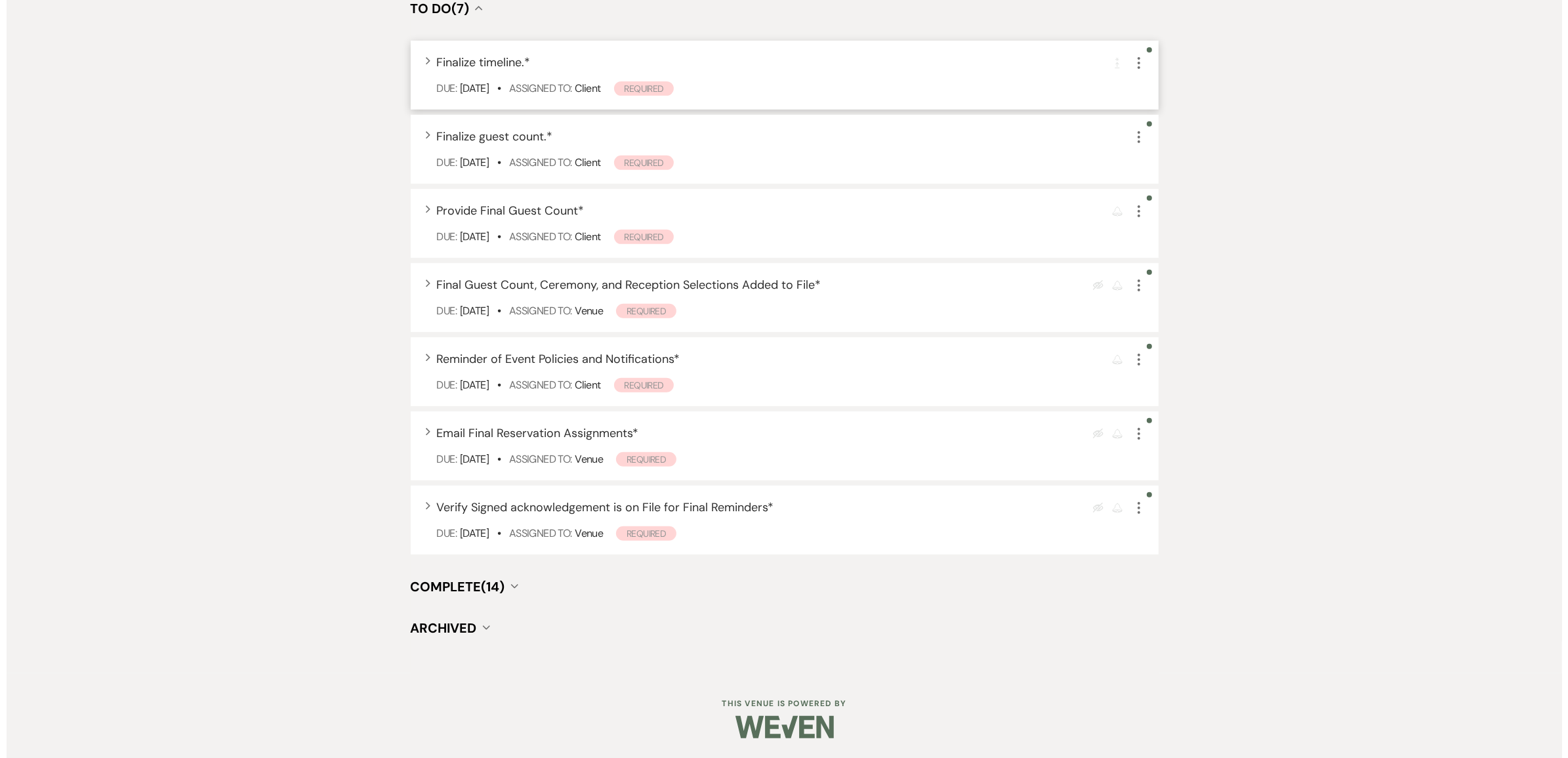
scroll to position [820, 0]
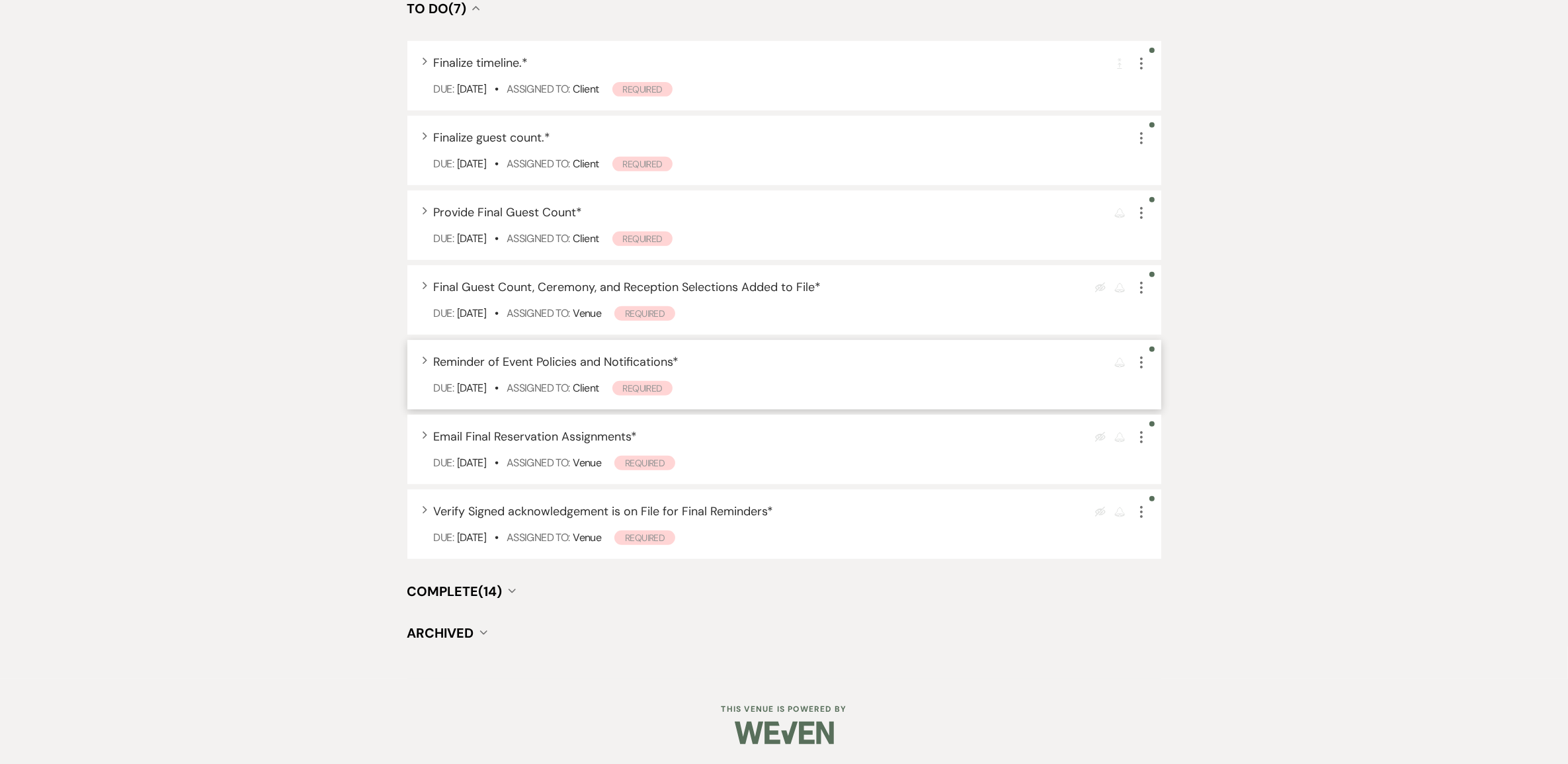
click at [637, 365] on span "Reminder of Event Policies and Notifications *" at bounding box center [556, 362] width 245 height 16
click at [642, 358] on span "Reminder of Event Policies and Notifications *" at bounding box center [556, 362] width 245 height 16
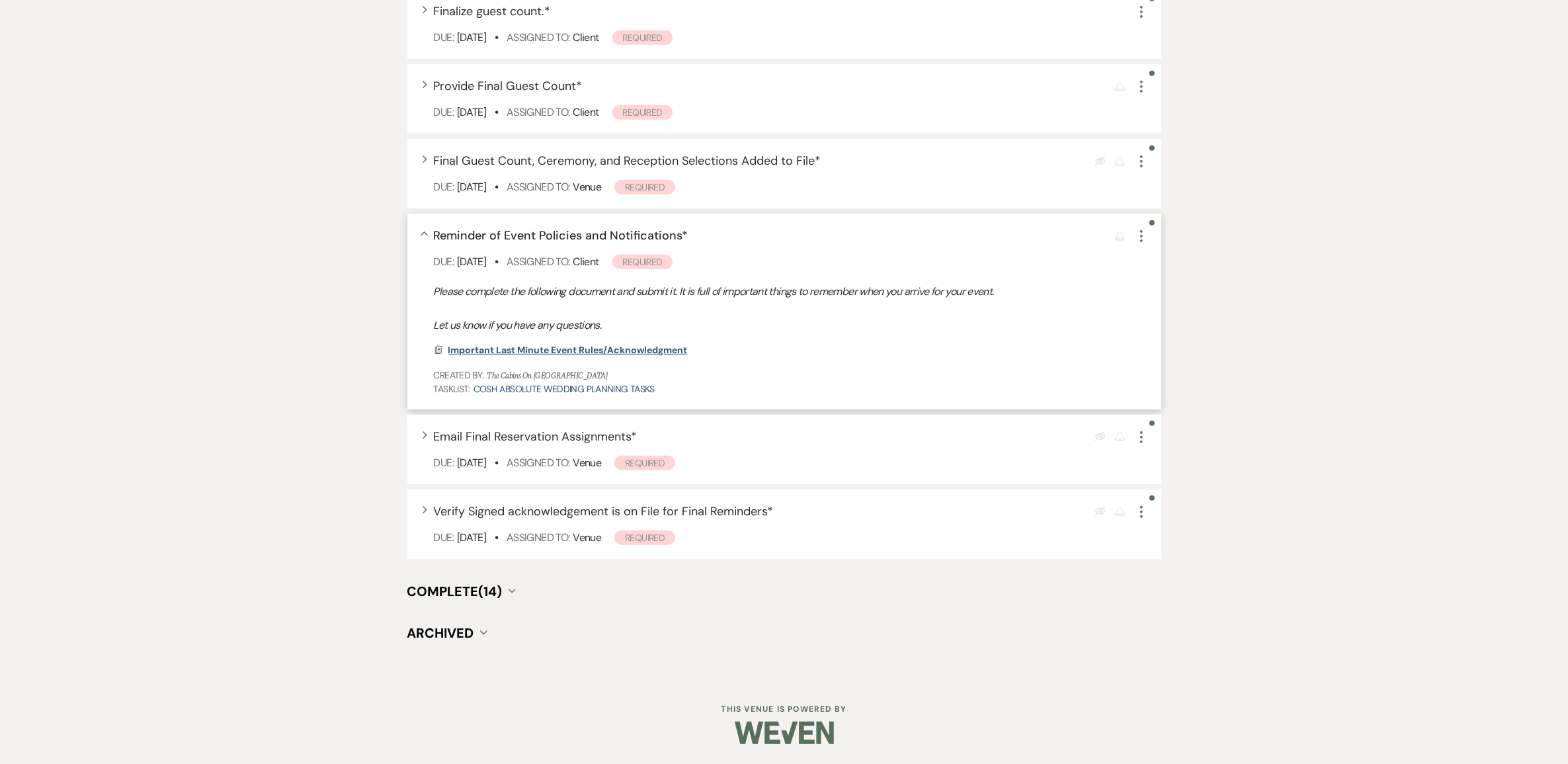
click at [589, 355] on span "Important Last Minute Event Rules/Acknowledgment" at bounding box center [568, 349] width 239 height 12
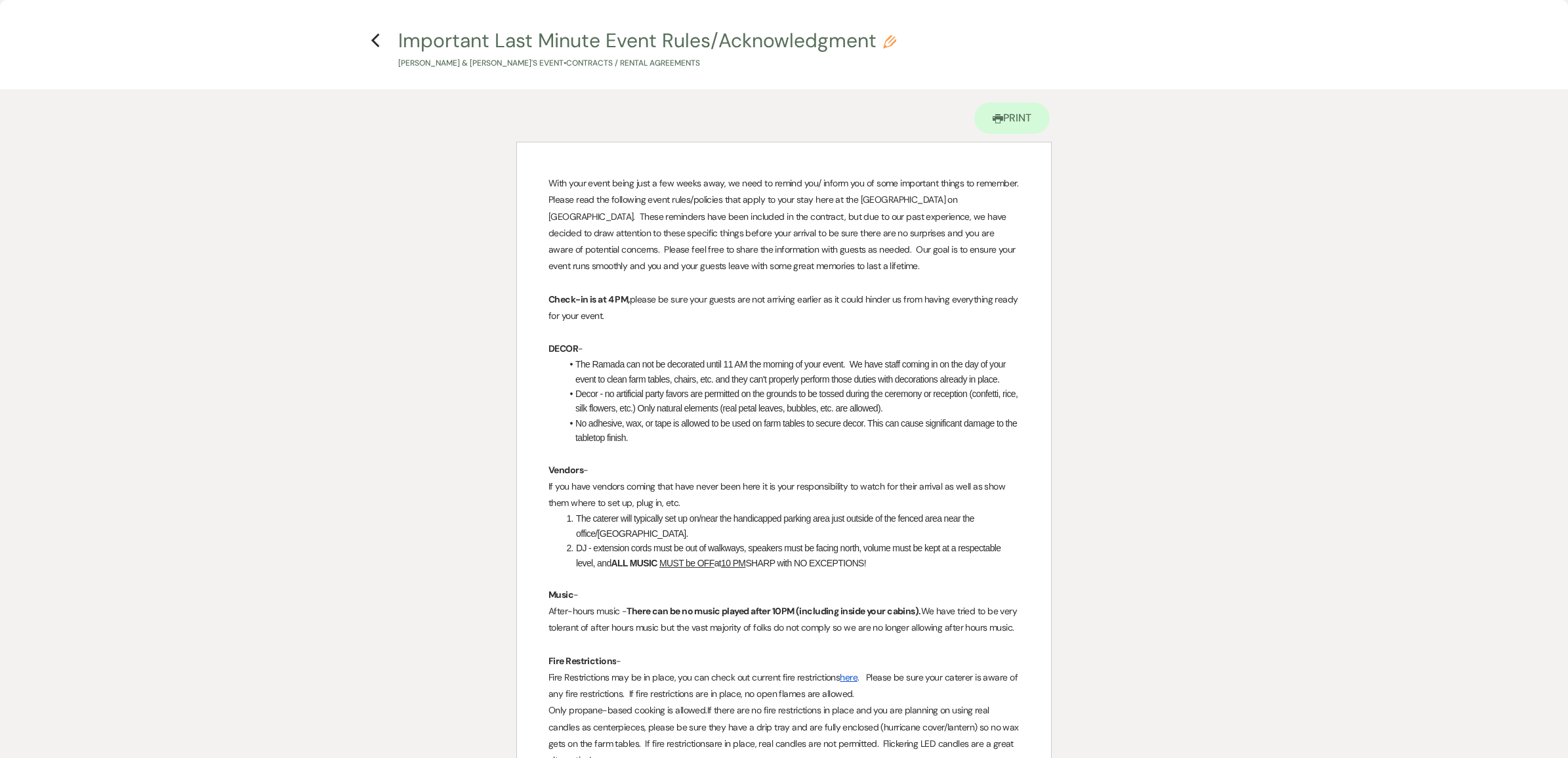
scroll to position [0, 0]
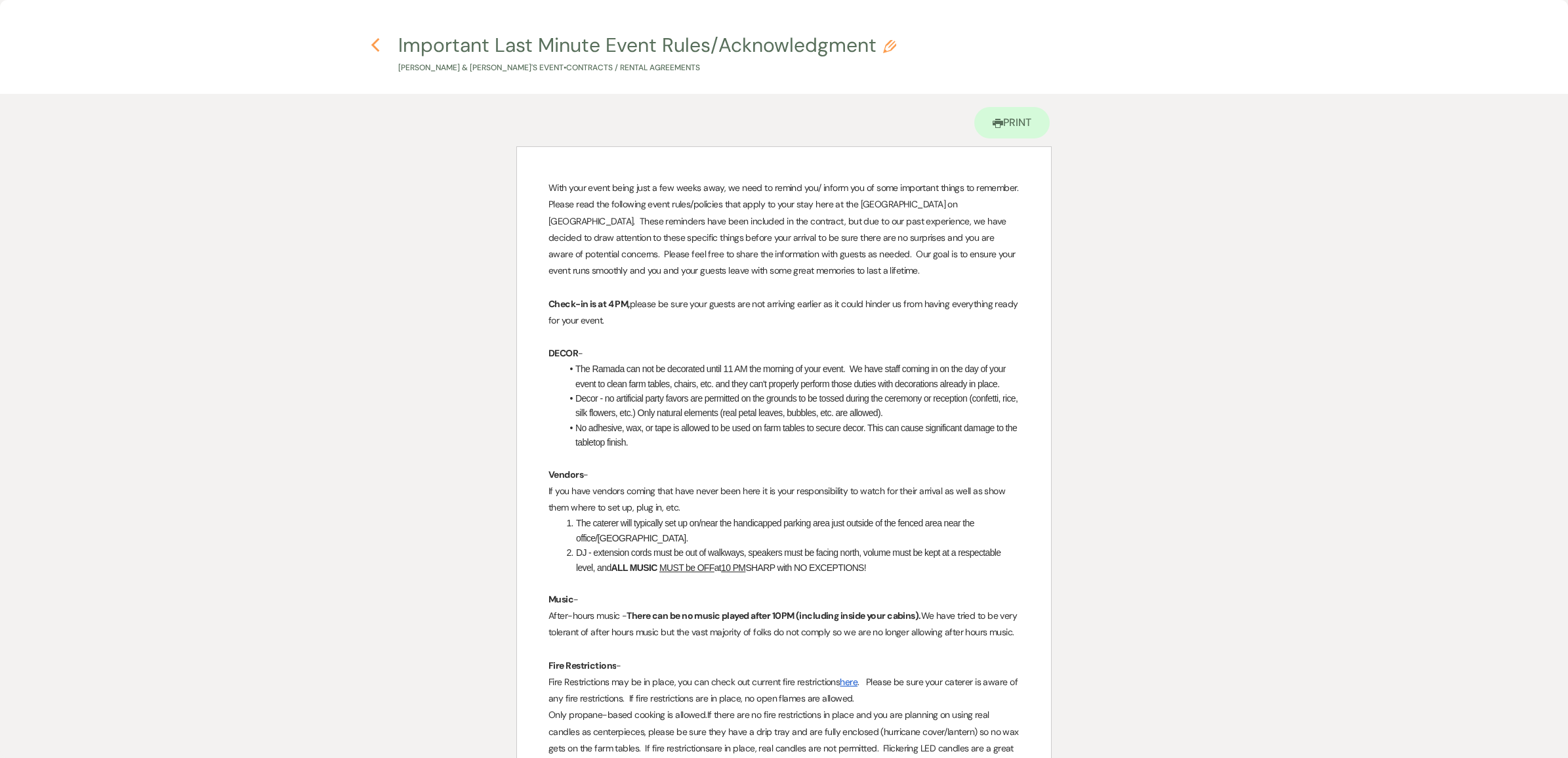
click at [372, 46] on use "button" at bounding box center [375, 45] width 8 height 14
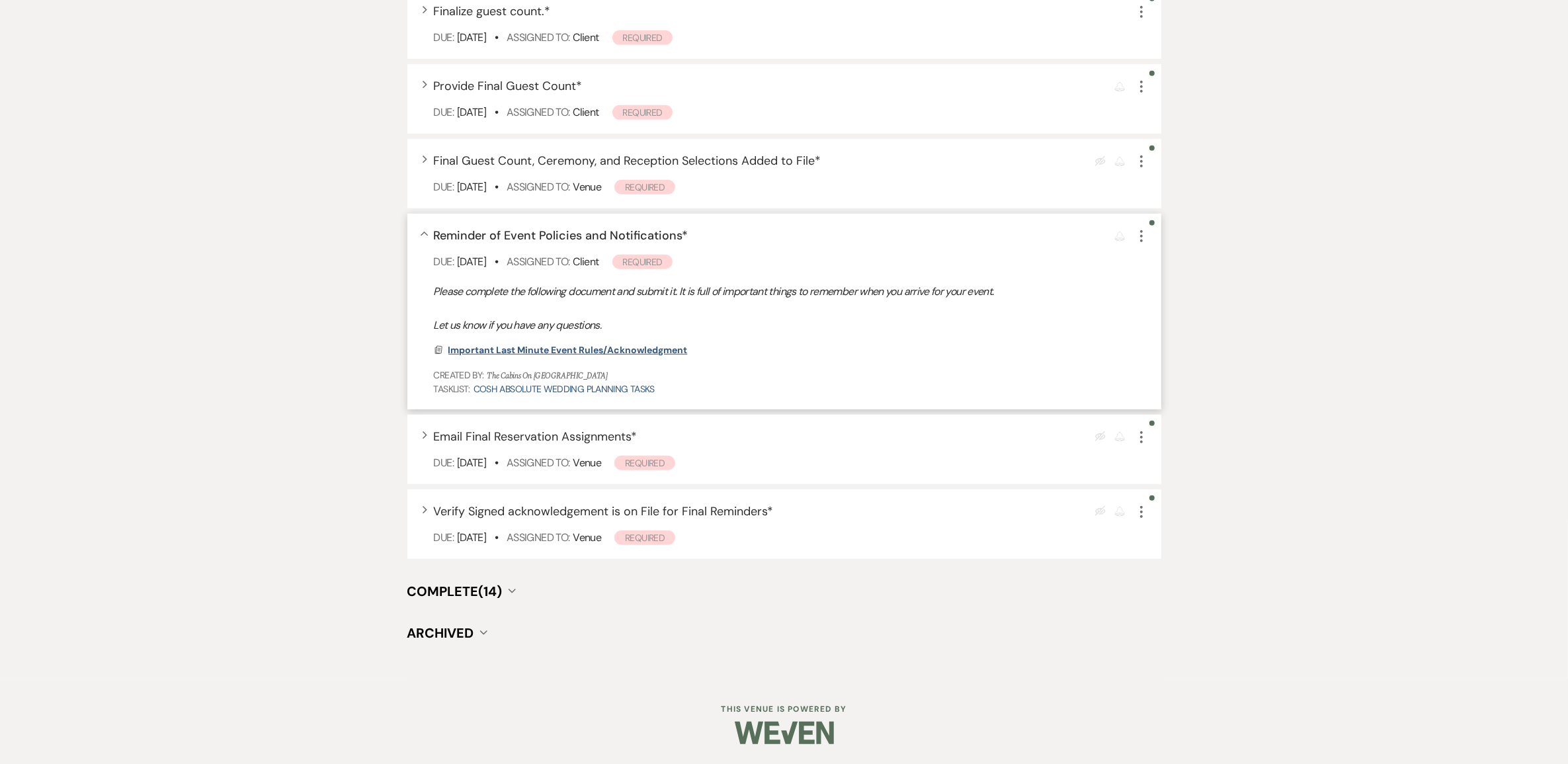
click at [545, 355] on span "Important Last Minute Event Rules/Acknowledgment" at bounding box center [568, 349] width 239 height 12
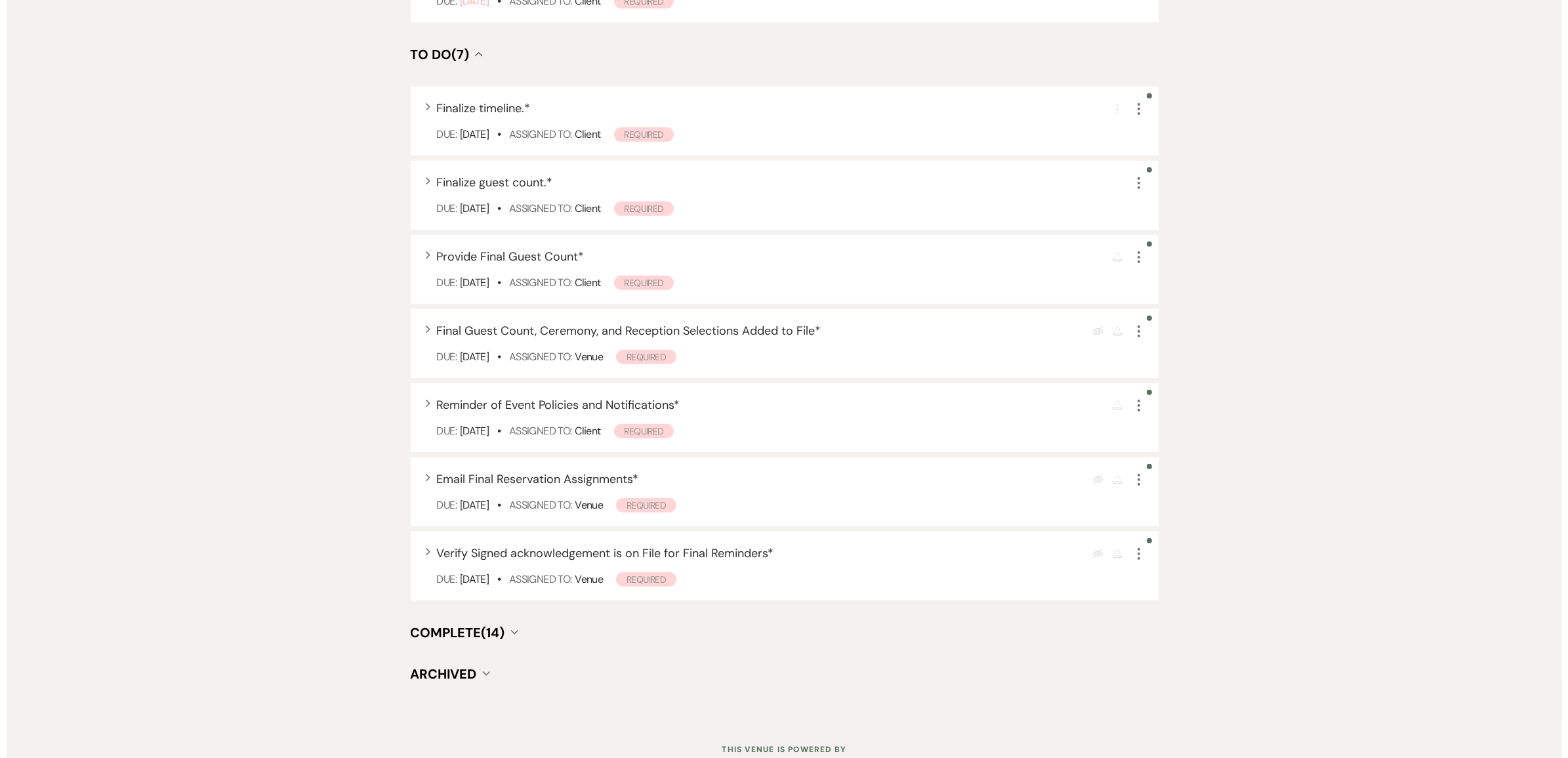
scroll to position [830, 0]
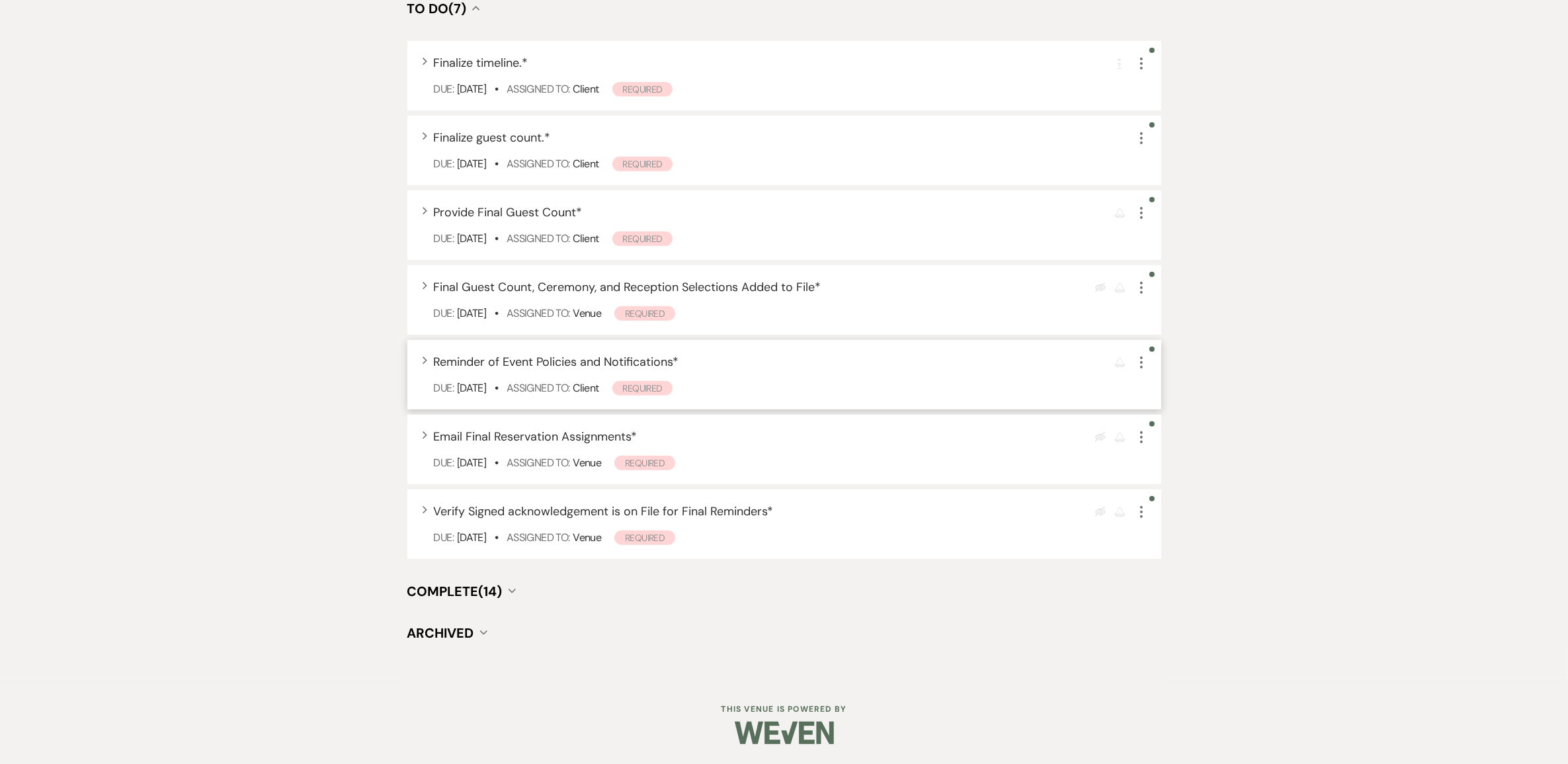
click at [606, 355] on span "Reminder of Event Policies and Notifications *" at bounding box center [556, 362] width 245 height 16
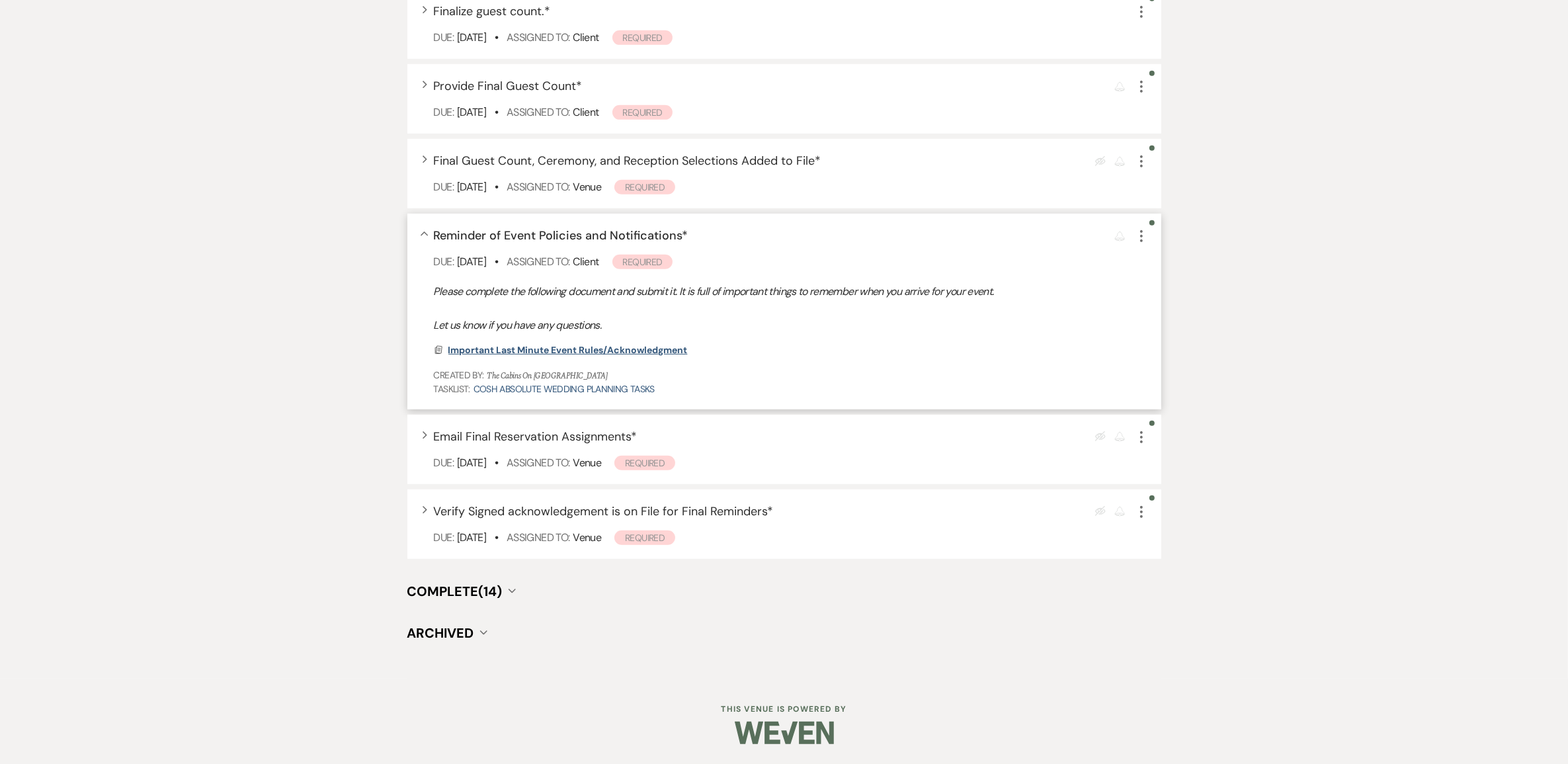
click at [606, 355] on span "Important Last Minute Event Rules/Acknowledgment" at bounding box center [568, 349] width 239 height 12
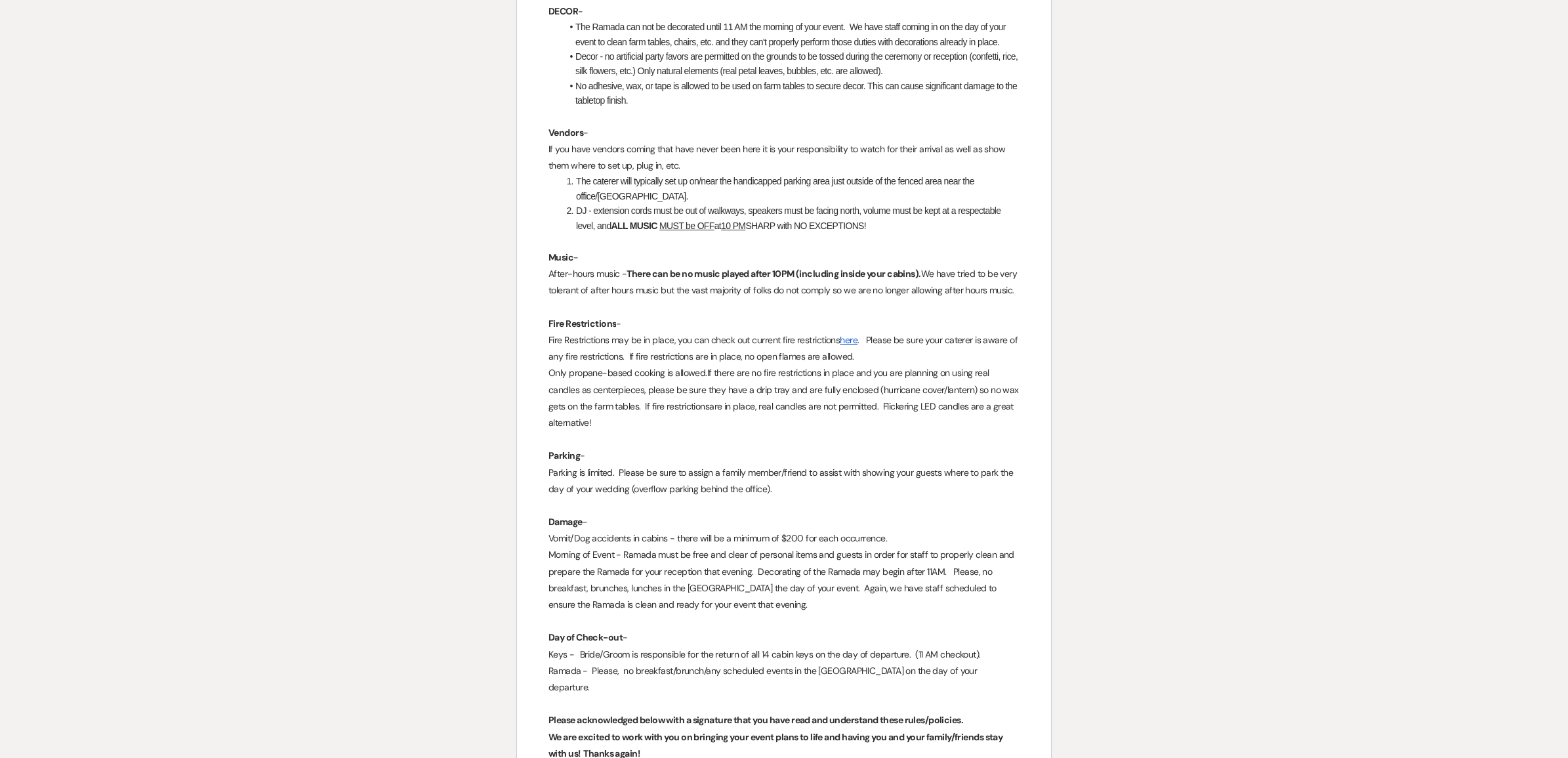
scroll to position [130, 0]
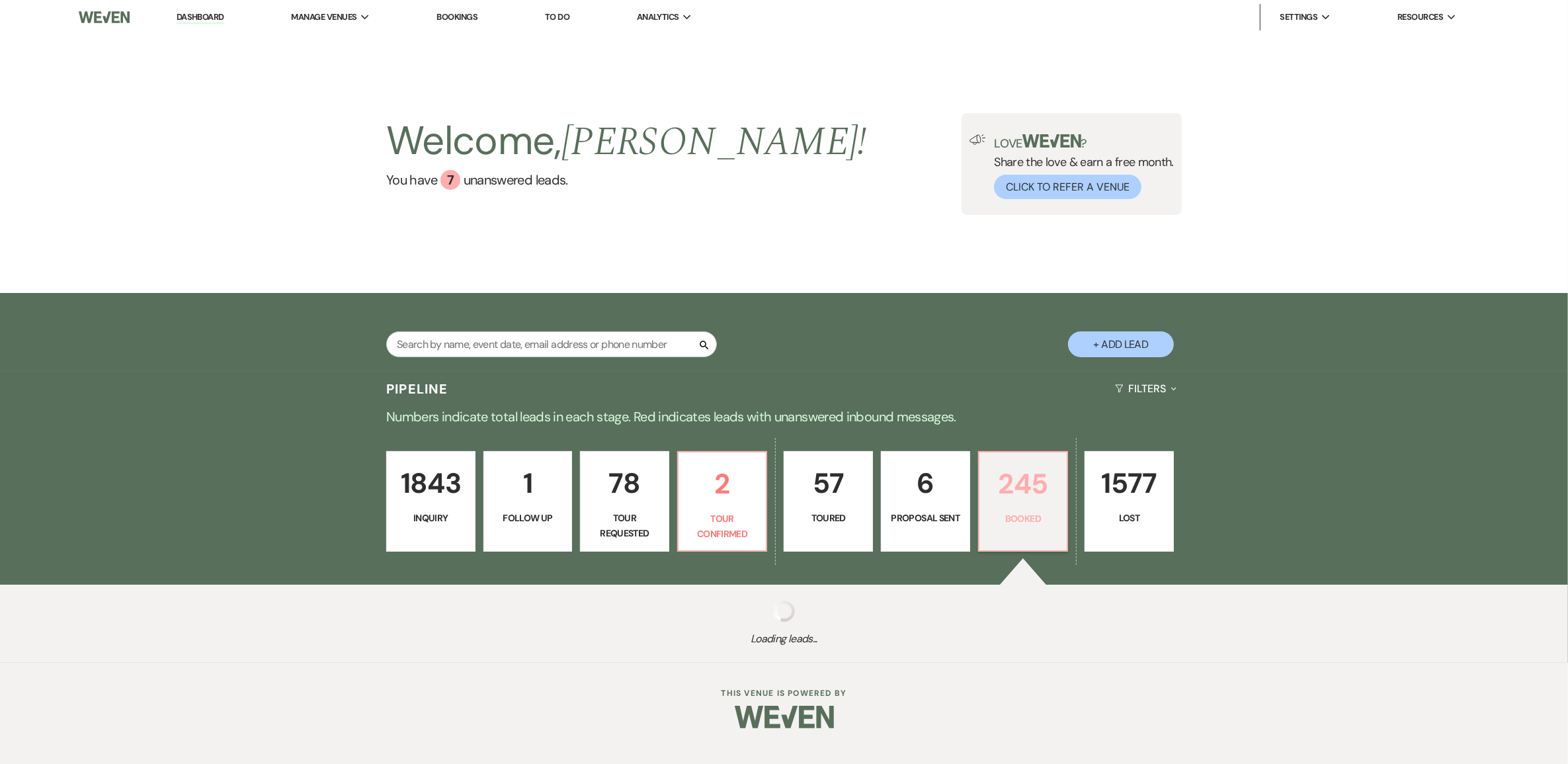
click at [1033, 506] on p "245" at bounding box center [1023, 484] width 72 height 44
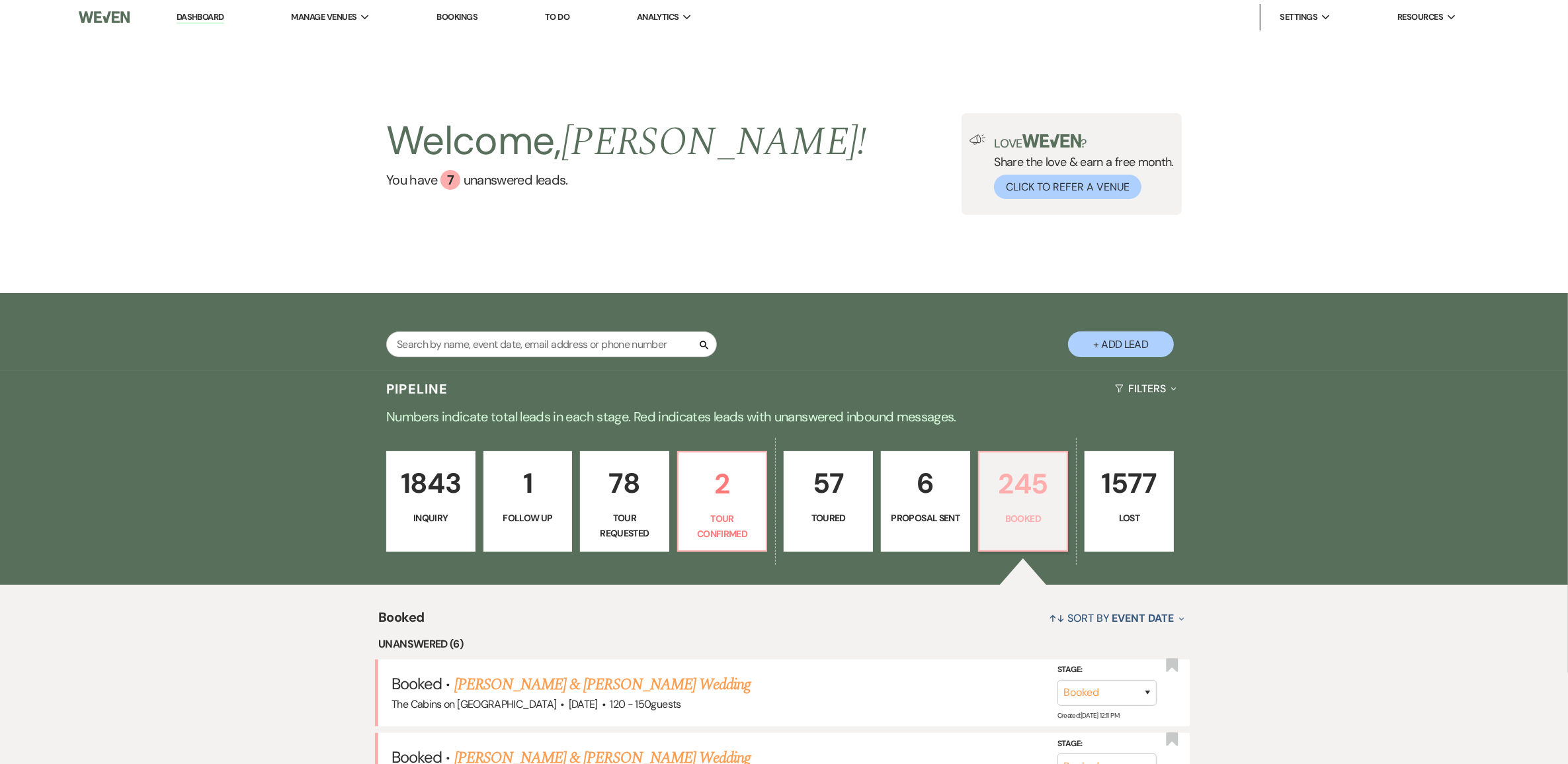
scroll to position [331, 0]
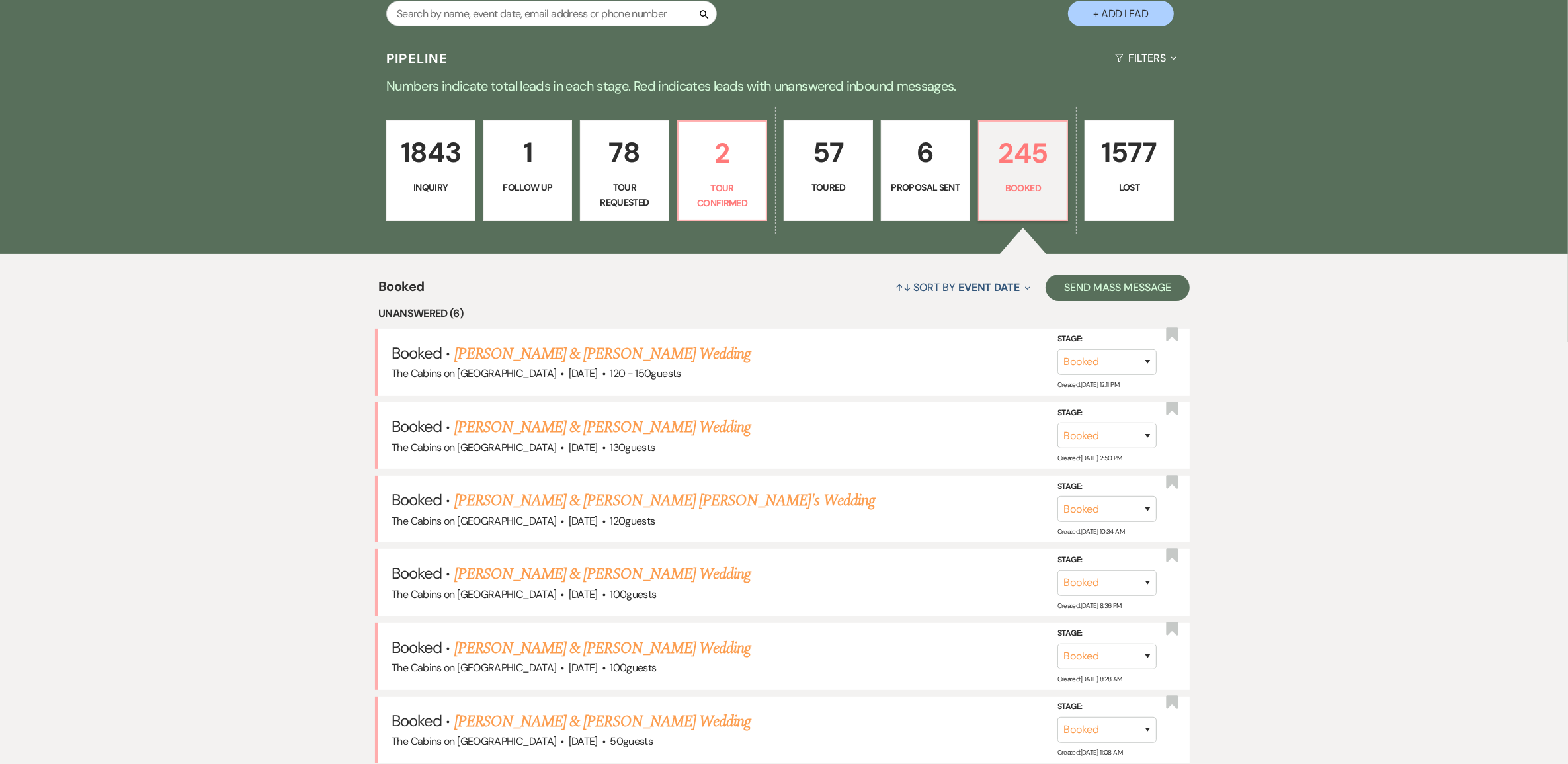
click at [600, 366] on link "[PERSON_NAME] & [PERSON_NAME] Wedding" at bounding box center [602, 353] width 296 height 23
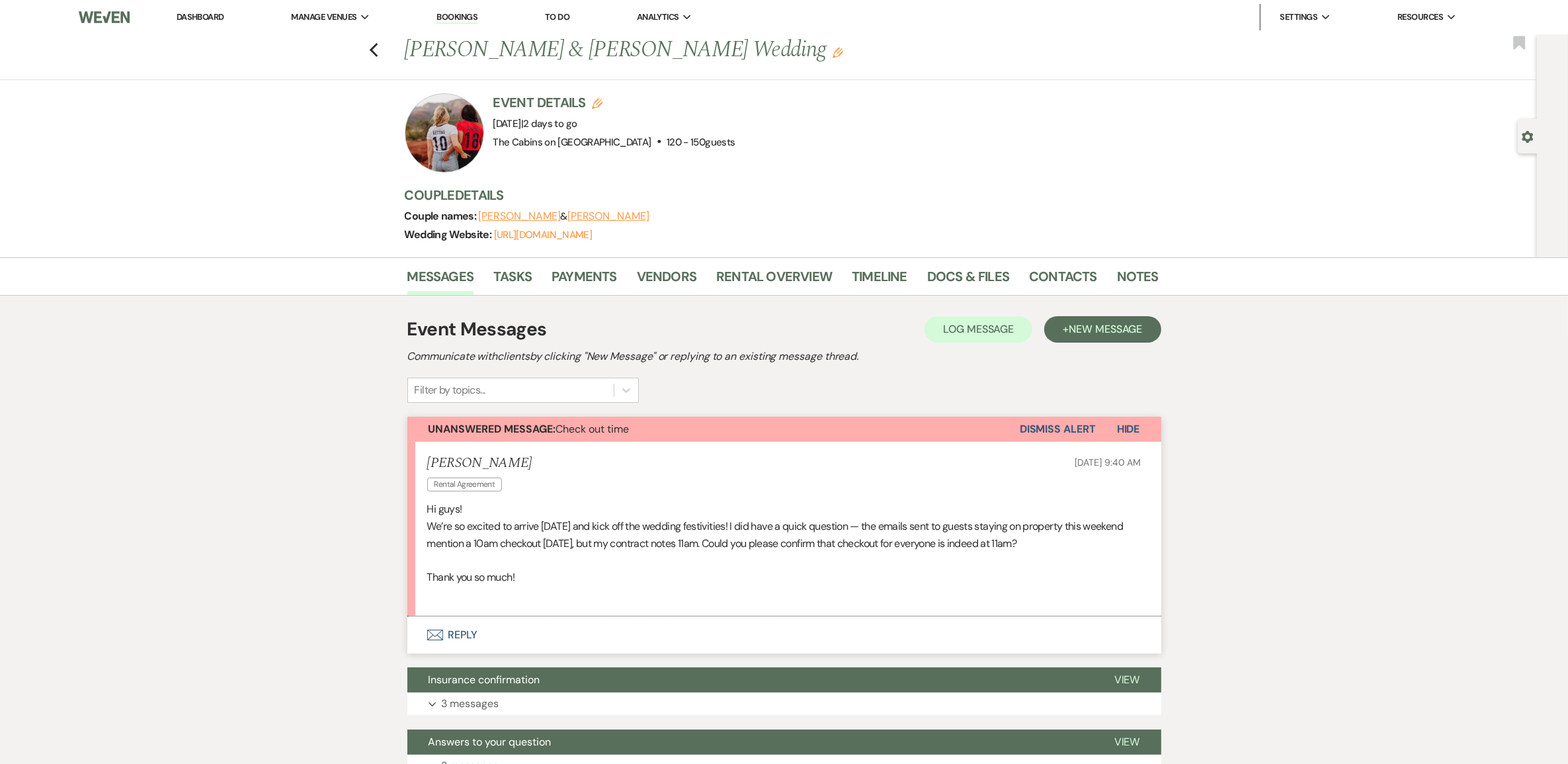
click at [475, 654] on button "Envelope Reply" at bounding box center [784, 635] width 754 height 37
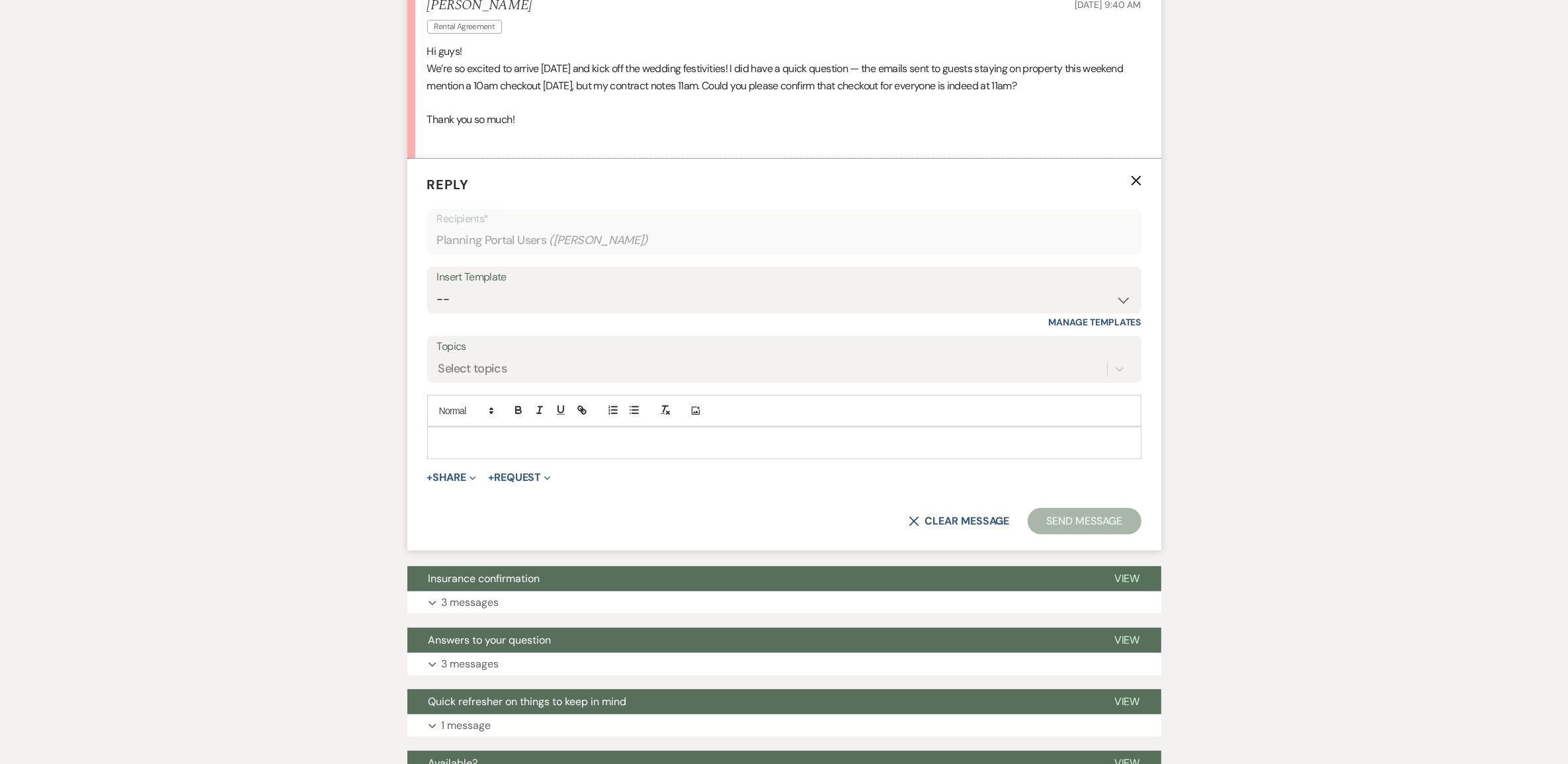
scroll to position [471, 0]
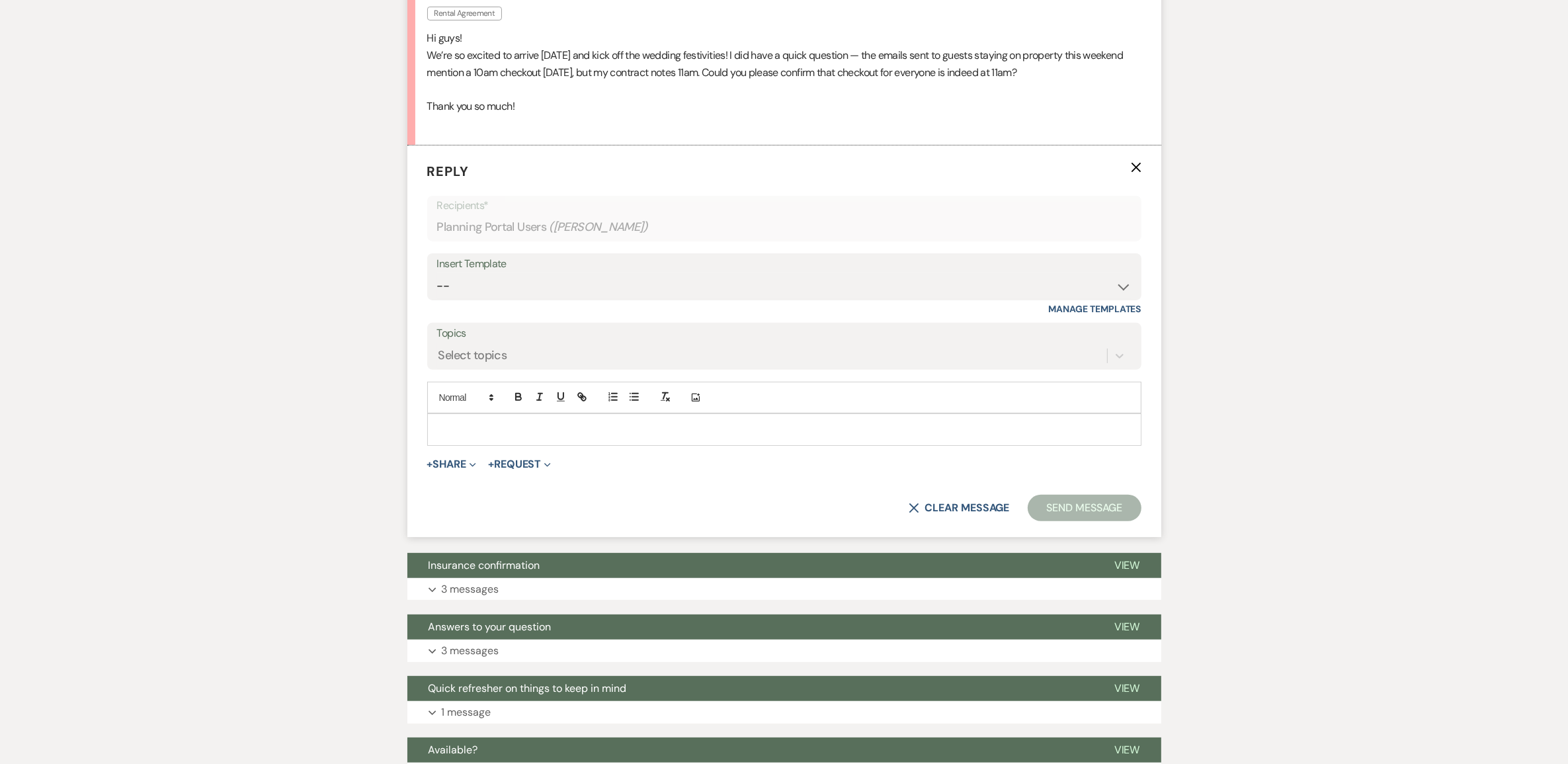
click at [500, 436] on p at bounding box center [784, 429] width 693 height 14
click at [1028, 521] on button "Send Message" at bounding box center [1084, 508] width 113 height 26
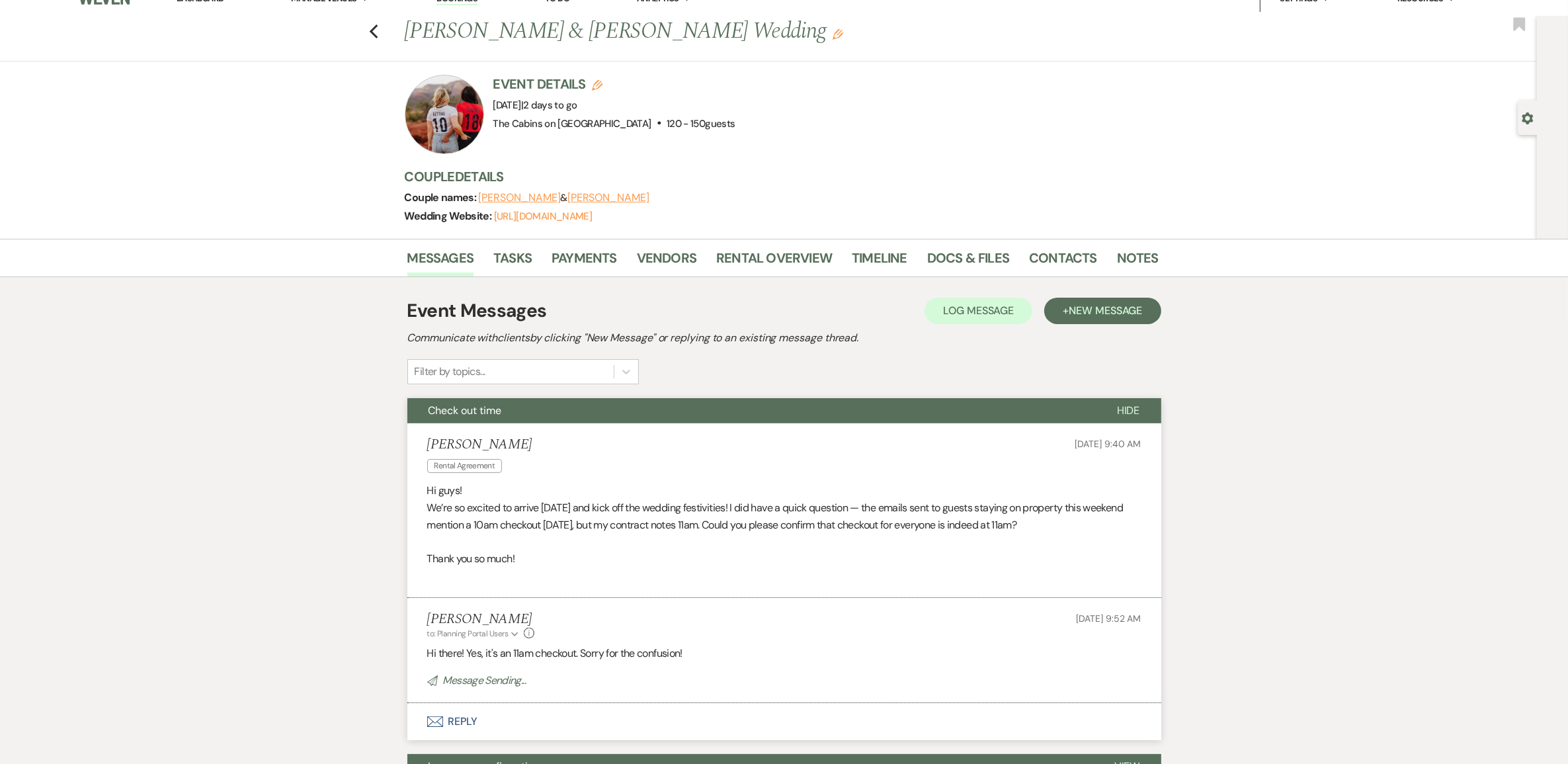
scroll to position [0, 0]
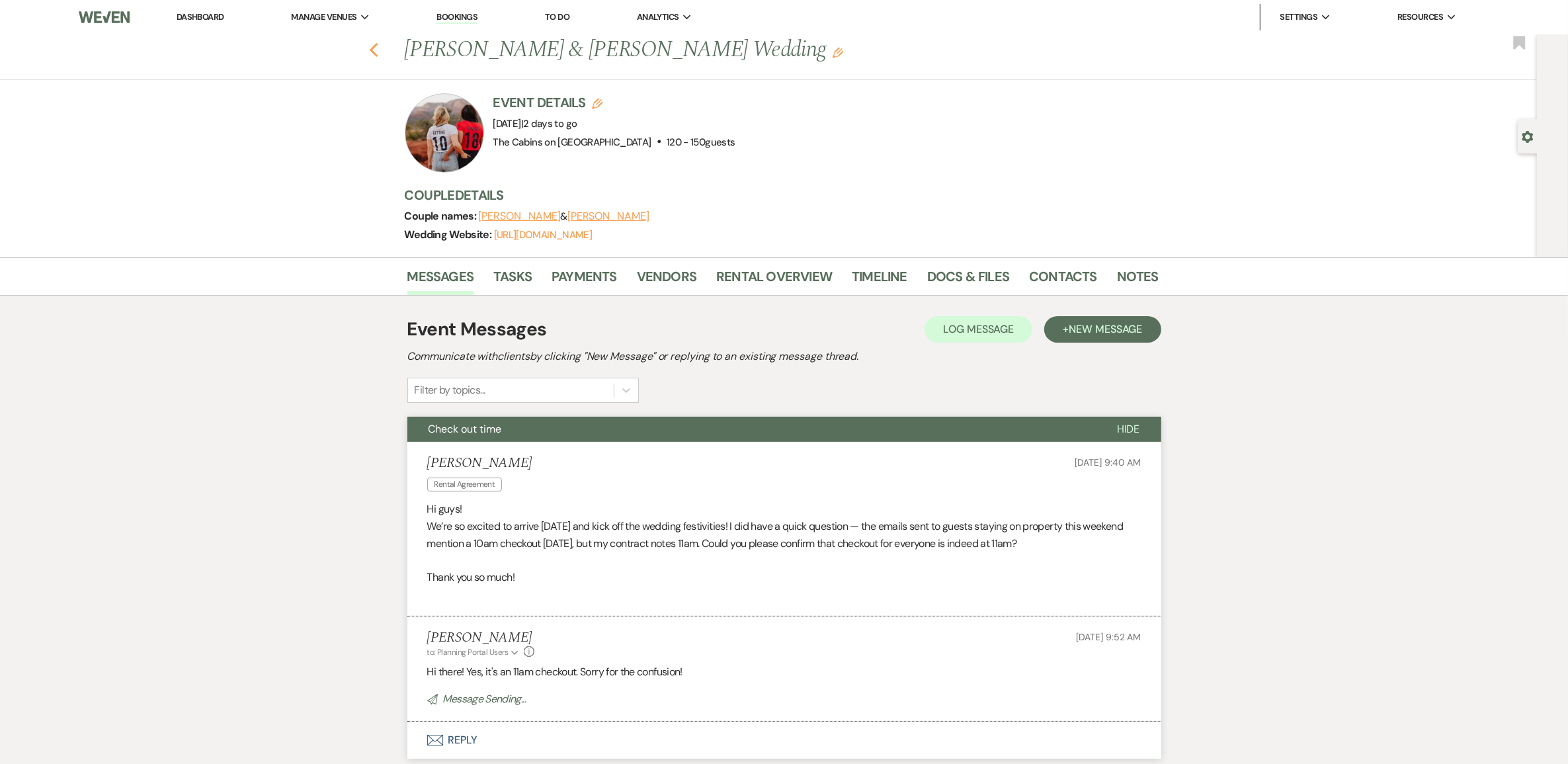
click at [379, 55] on icon "Previous" at bounding box center [374, 50] width 10 height 16
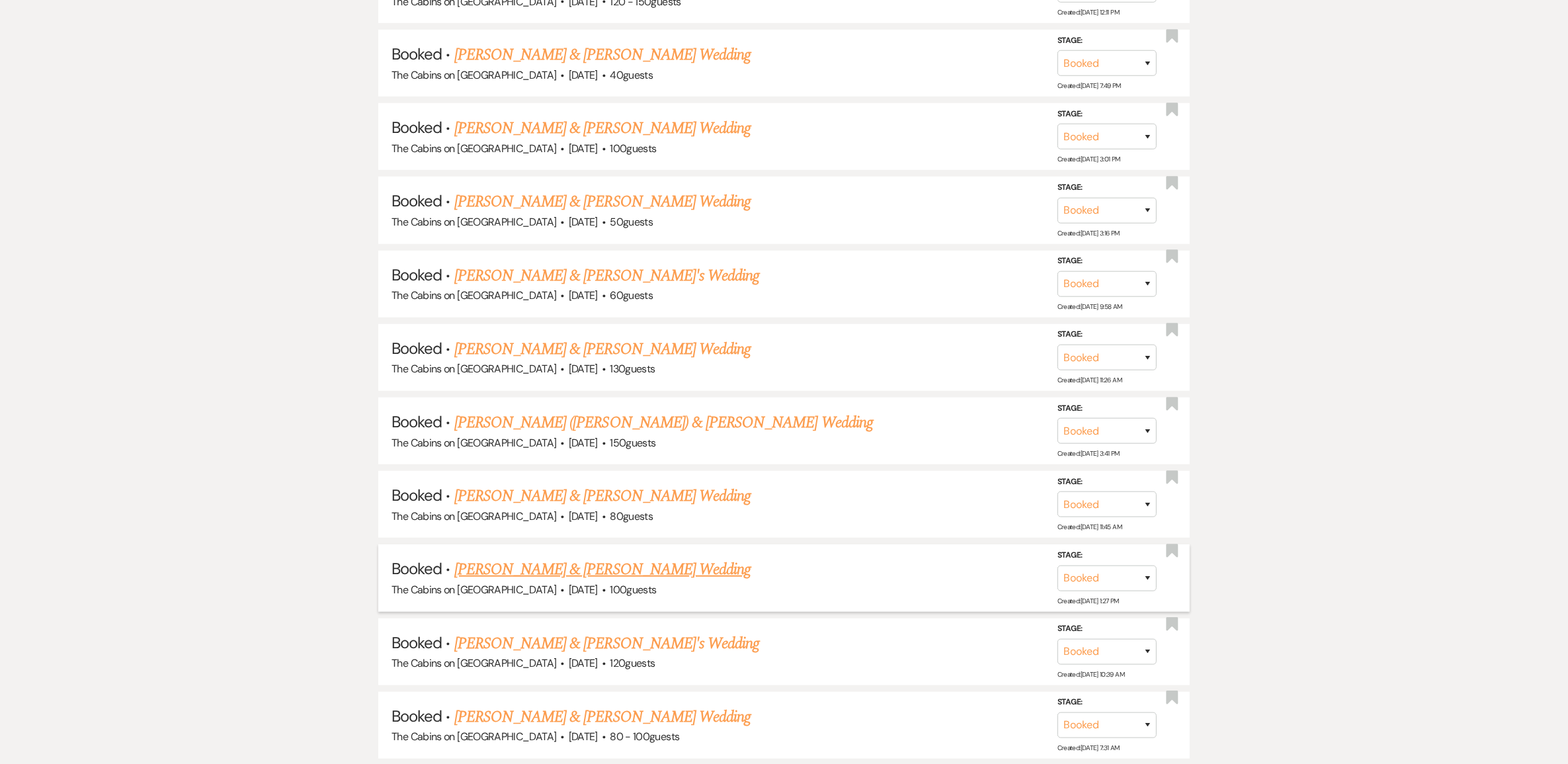
scroll to position [1405, 0]
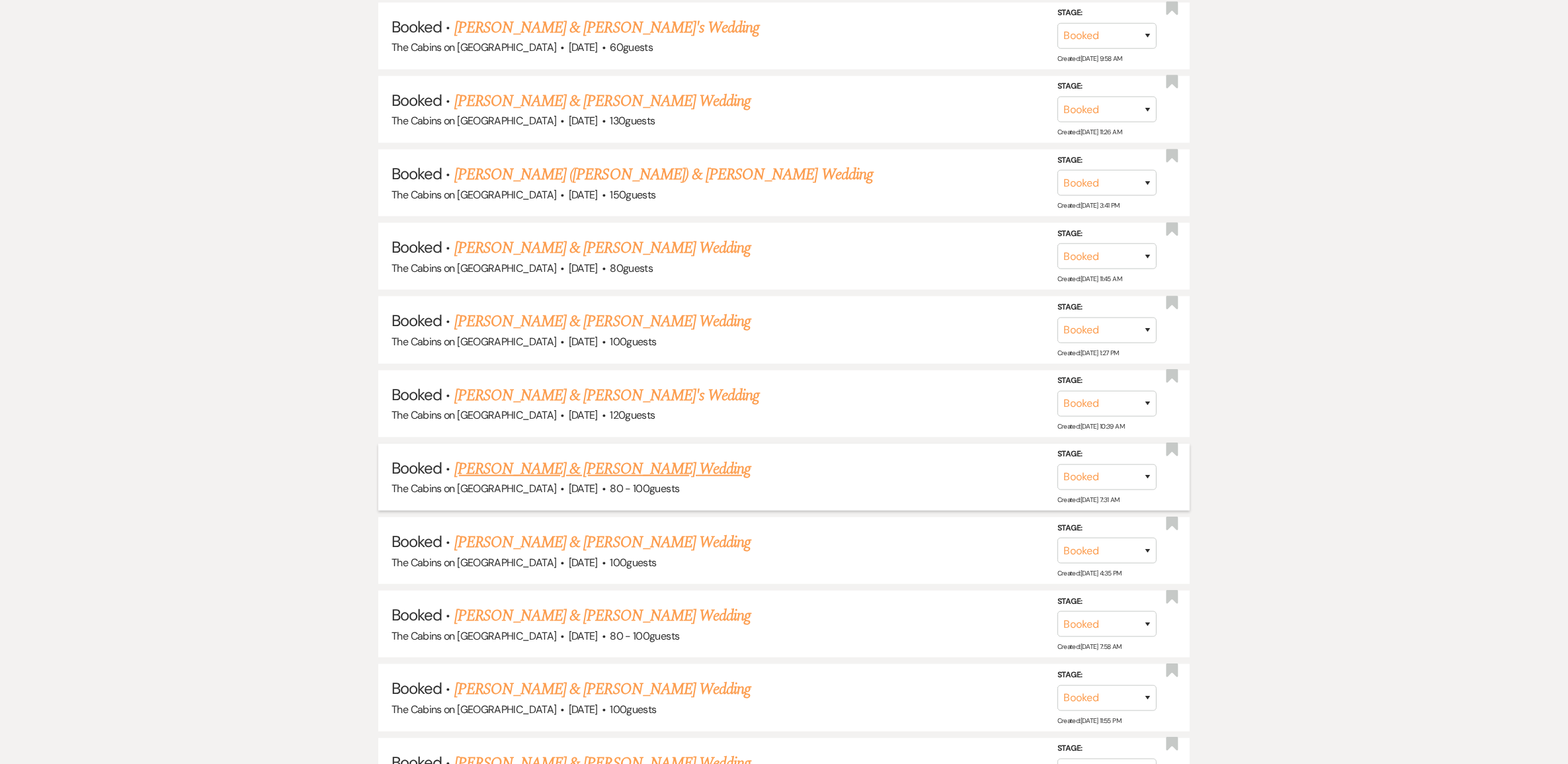
click at [522, 481] on link "[PERSON_NAME] & [PERSON_NAME] Wedding" at bounding box center [602, 469] width 296 height 23
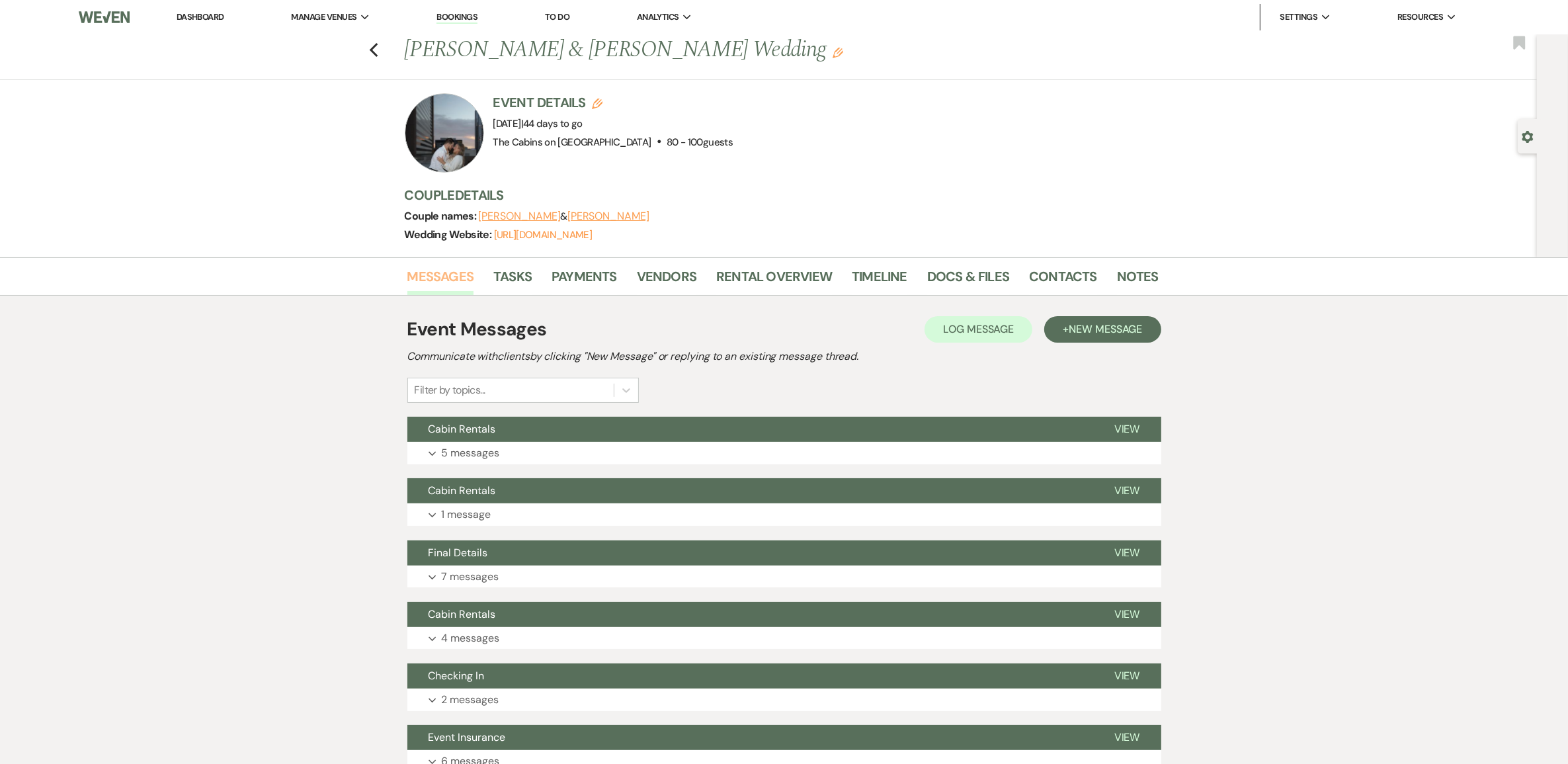
click at [444, 292] on link "Messages" at bounding box center [440, 280] width 67 height 29
click at [1099, 336] on span "New Message" at bounding box center [1105, 329] width 73 height 14
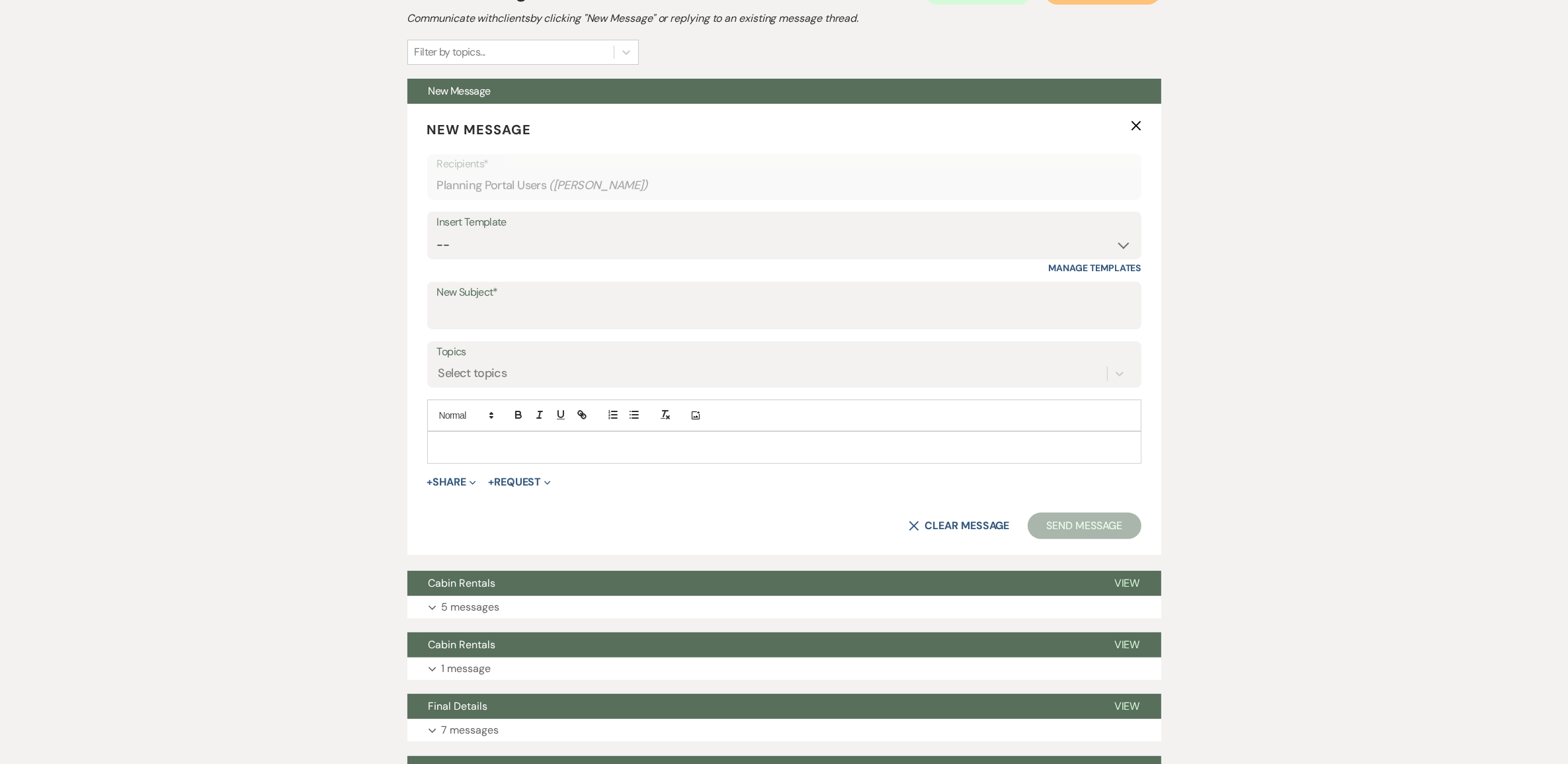
scroll to position [413, 0]
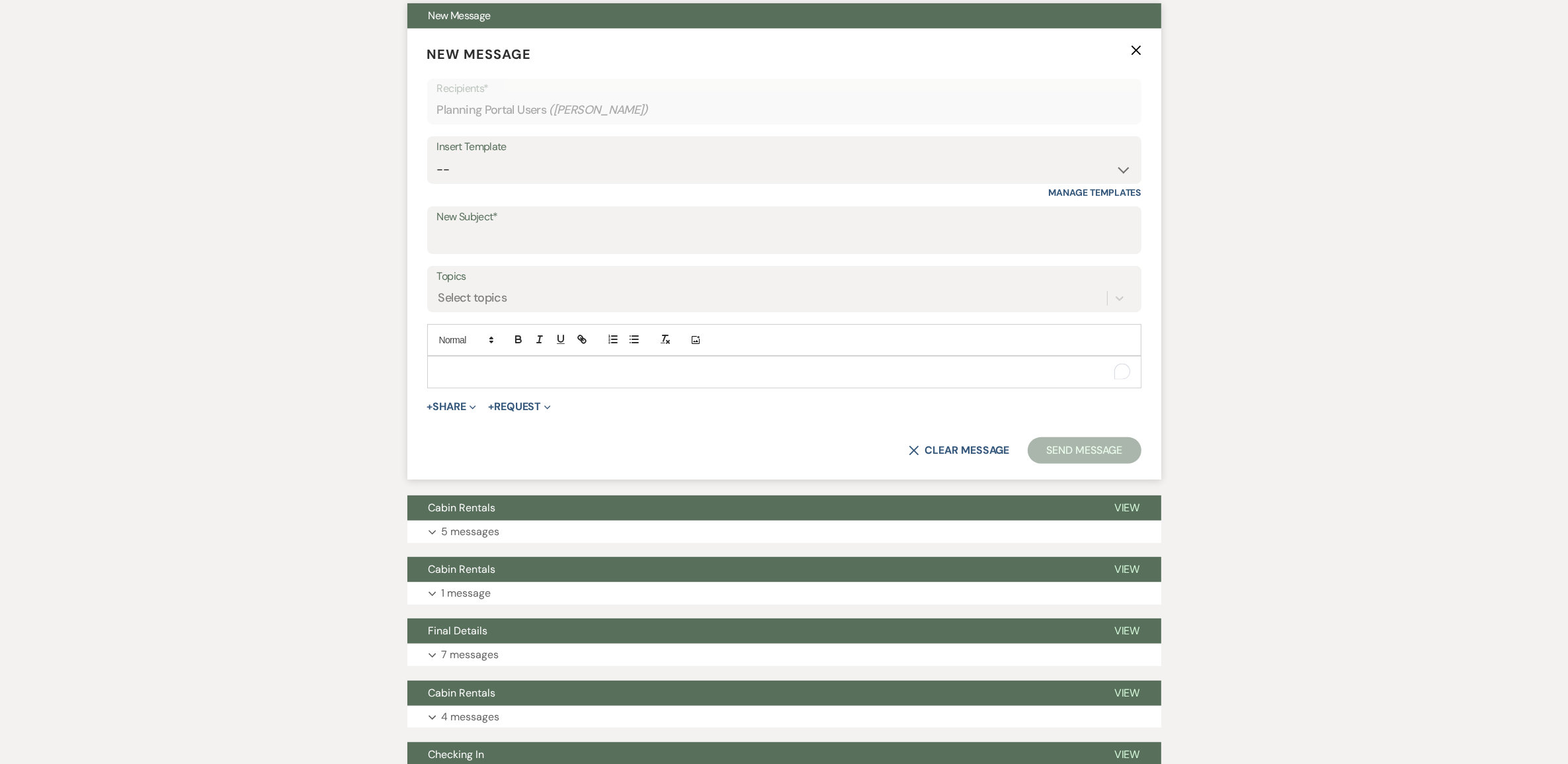
click at [536, 379] on p "To enrich screen reader interactions, please activate Accessibility in Grammarl…" at bounding box center [784, 371] width 693 height 14
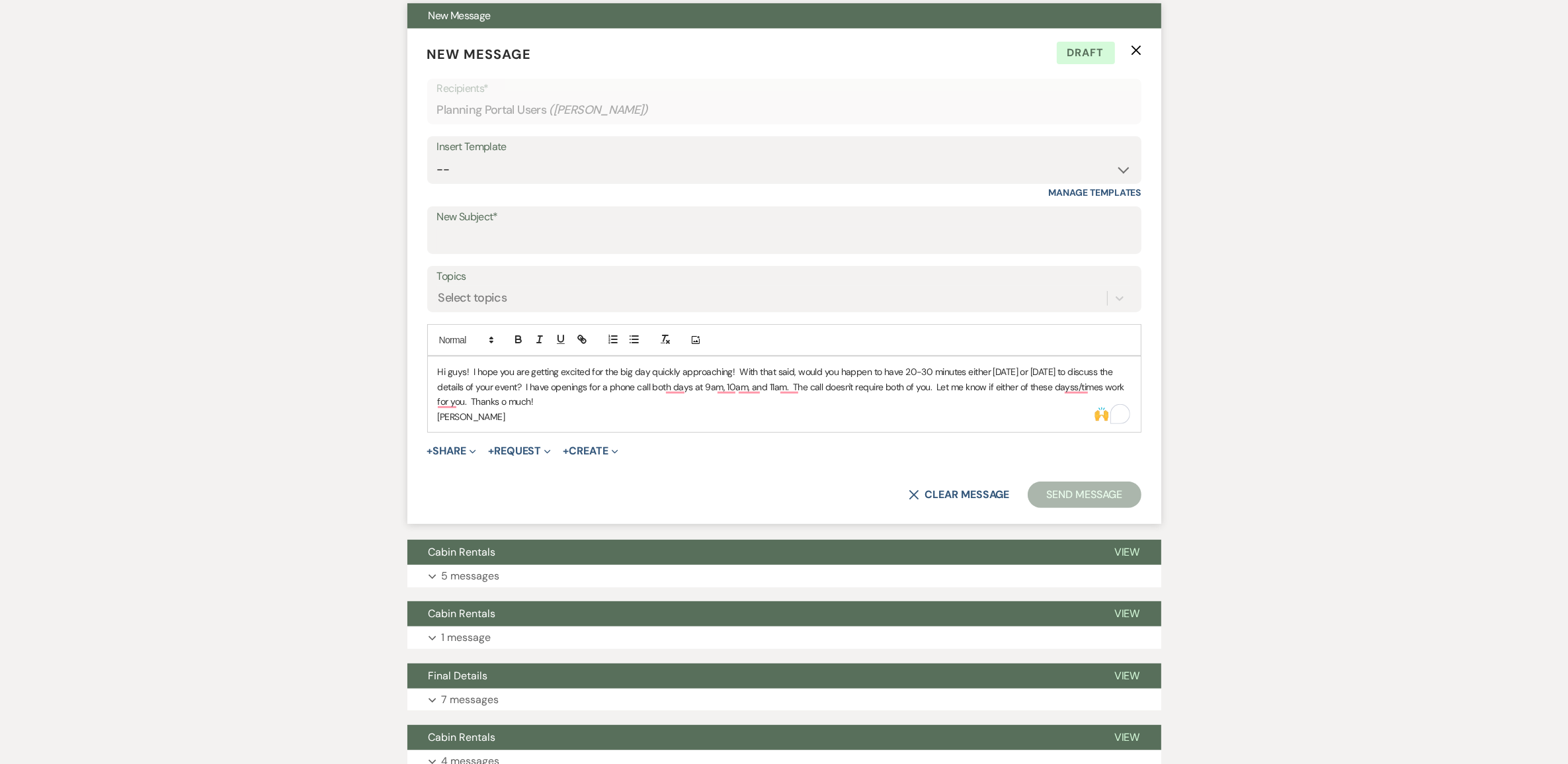
click at [1089, 409] on p "Hi guys! I hope you are getting excited for the big day quickly approaching! Wi…" at bounding box center [784, 386] width 693 height 44
click at [500, 409] on p "Hi guys! I hope you are getting excited for the big day quickly approaching! Wi…" at bounding box center [784, 386] width 693 height 44
click at [464, 254] on div "New Subject*" at bounding box center [784, 230] width 714 height 48
type input "Available?"
click at [1046, 508] on button "Send Message" at bounding box center [1084, 495] width 113 height 26
